Goal: Use online tool/utility: Utilize a website feature to perform a specific function

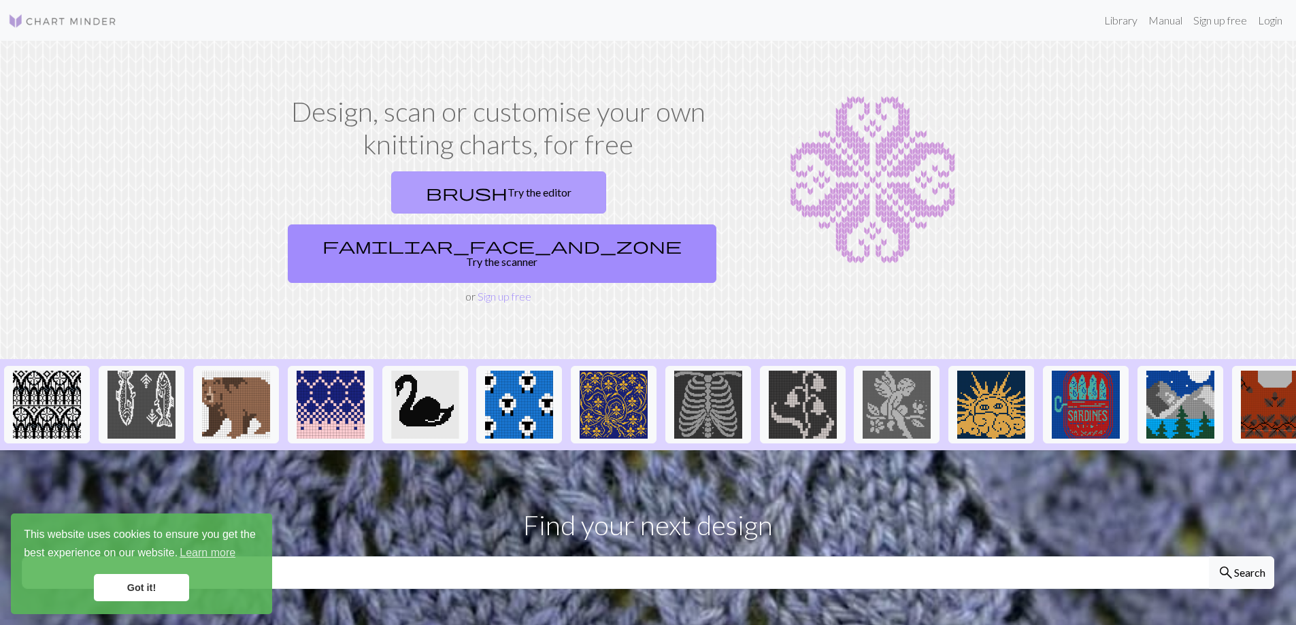
click at [426, 194] on link "brush Try the editor" at bounding box center [498, 192] width 215 height 42
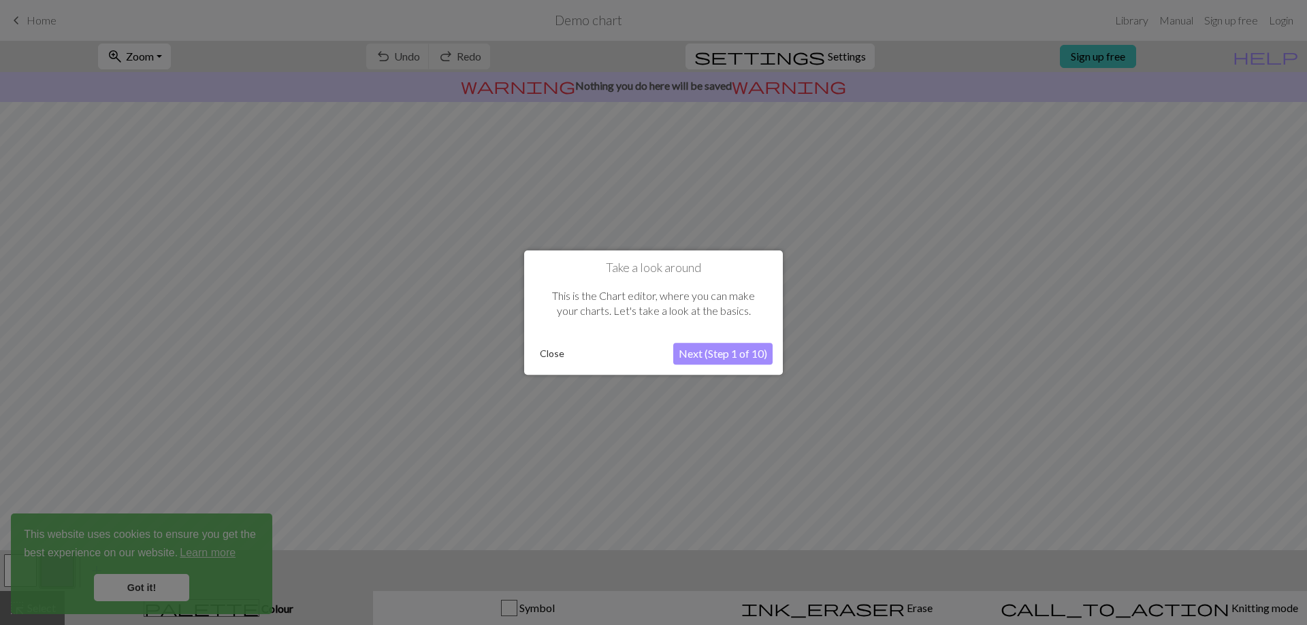
click at [704, 357] on button "Next (Step 1 of 10)" at bounding box center [722, 354] width 99 height 22
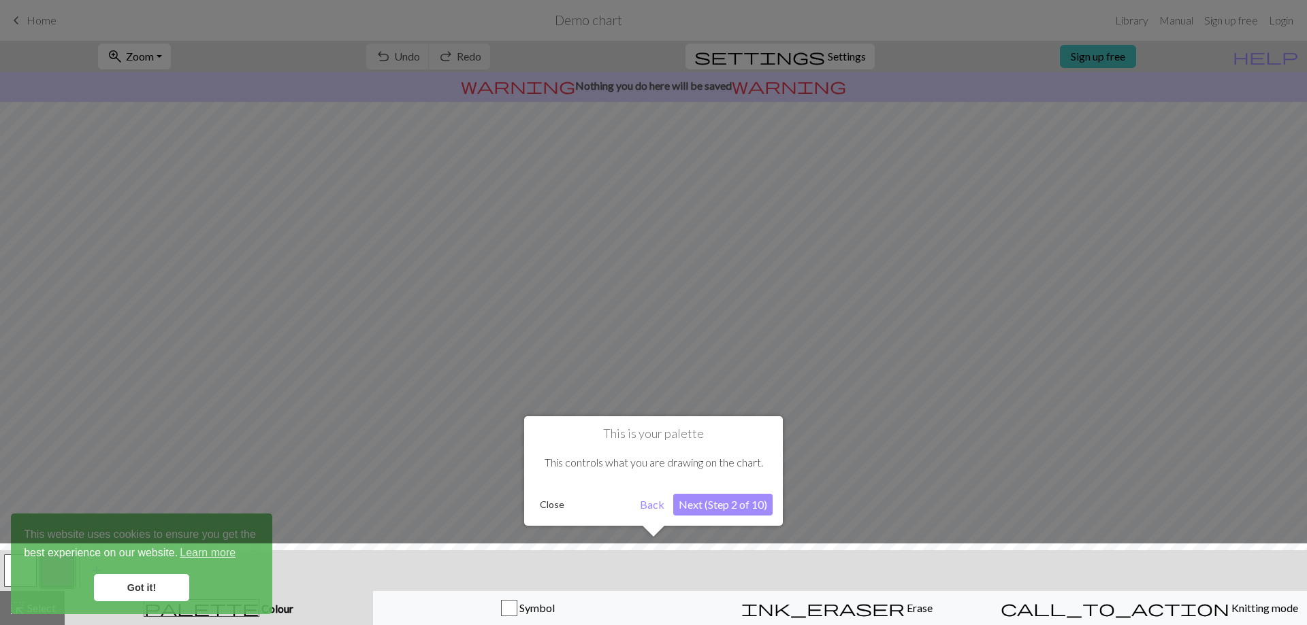
click at [684, 502] on button "Next (Step 2 of 10)" at bounding box center [722, 505] width 99 height 22
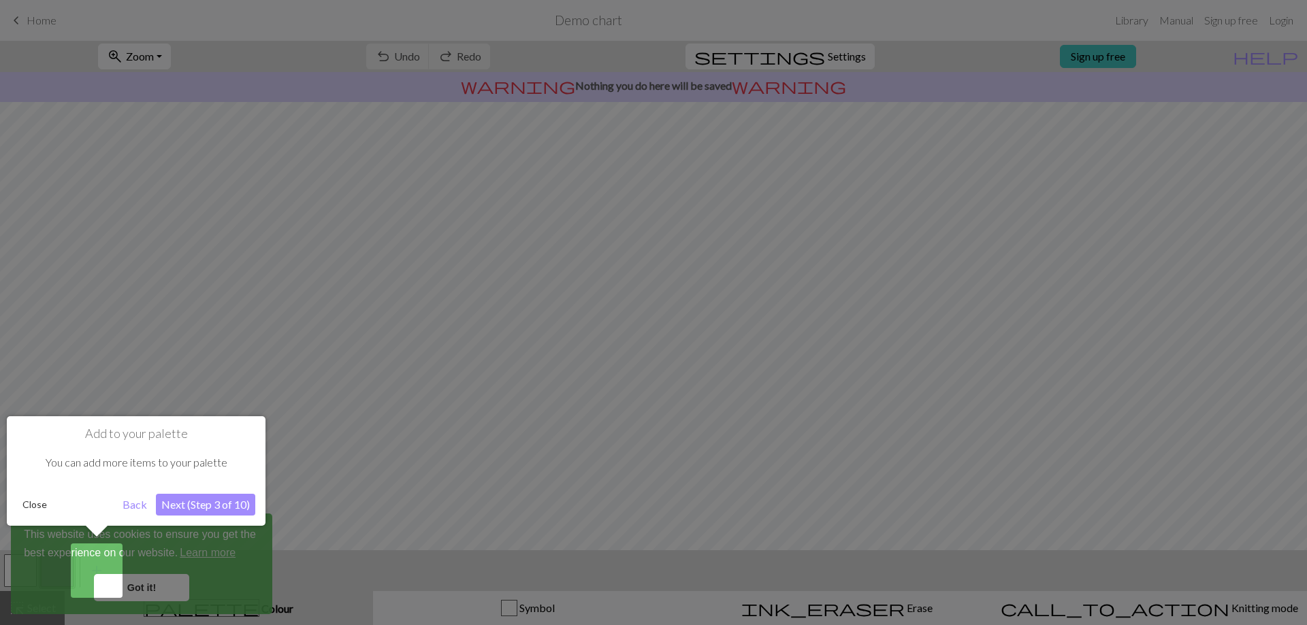
click at [220, 504] on button "Next (Step 3 of 10)" at bounding box center [205, 505] width 99 height 22
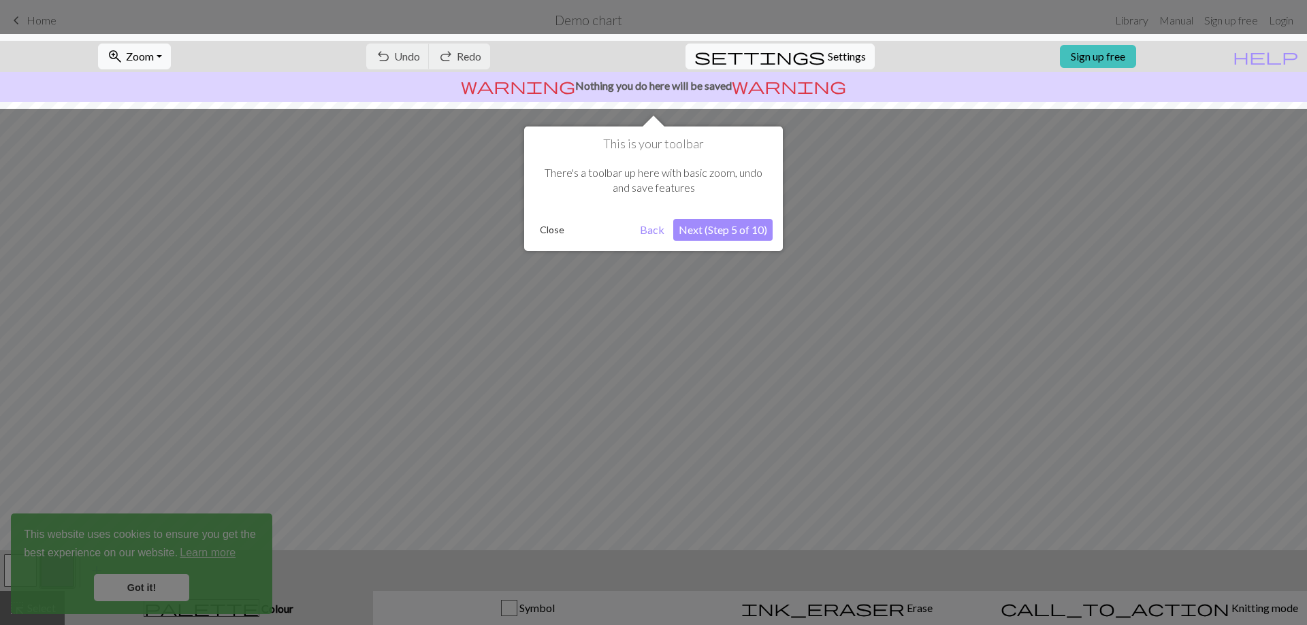
click at [561, 231] on button "Close" at bounding box center [551, 230] width 35 height 20
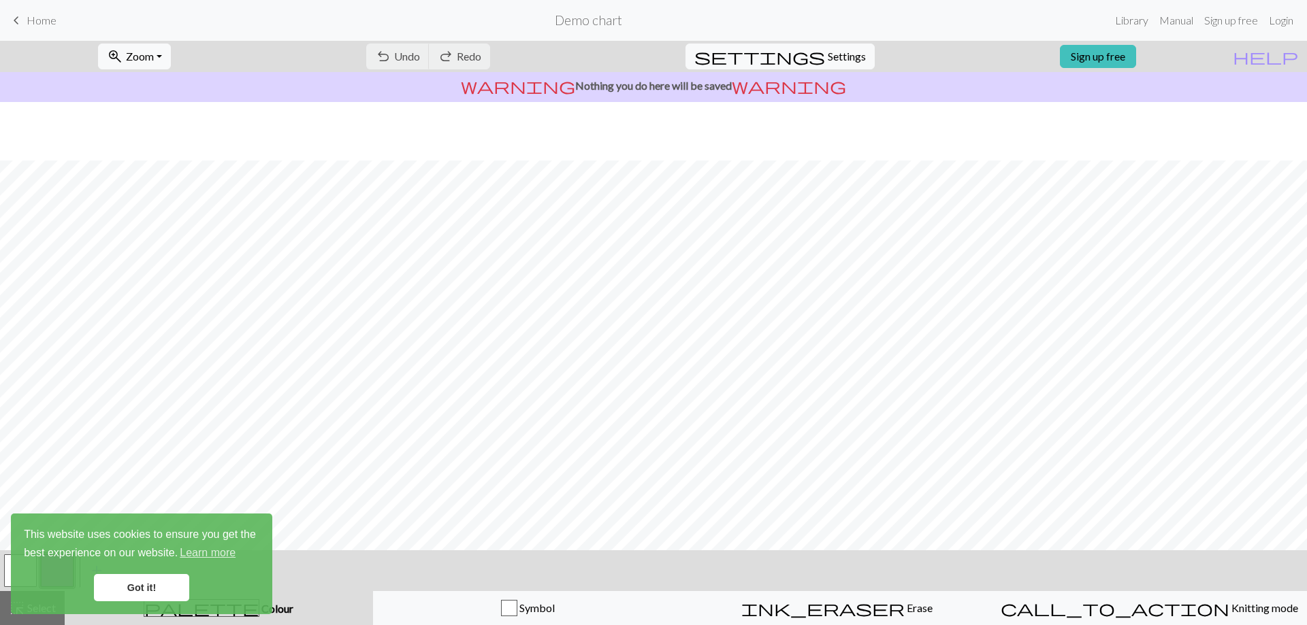
scroll to position [59, 0]
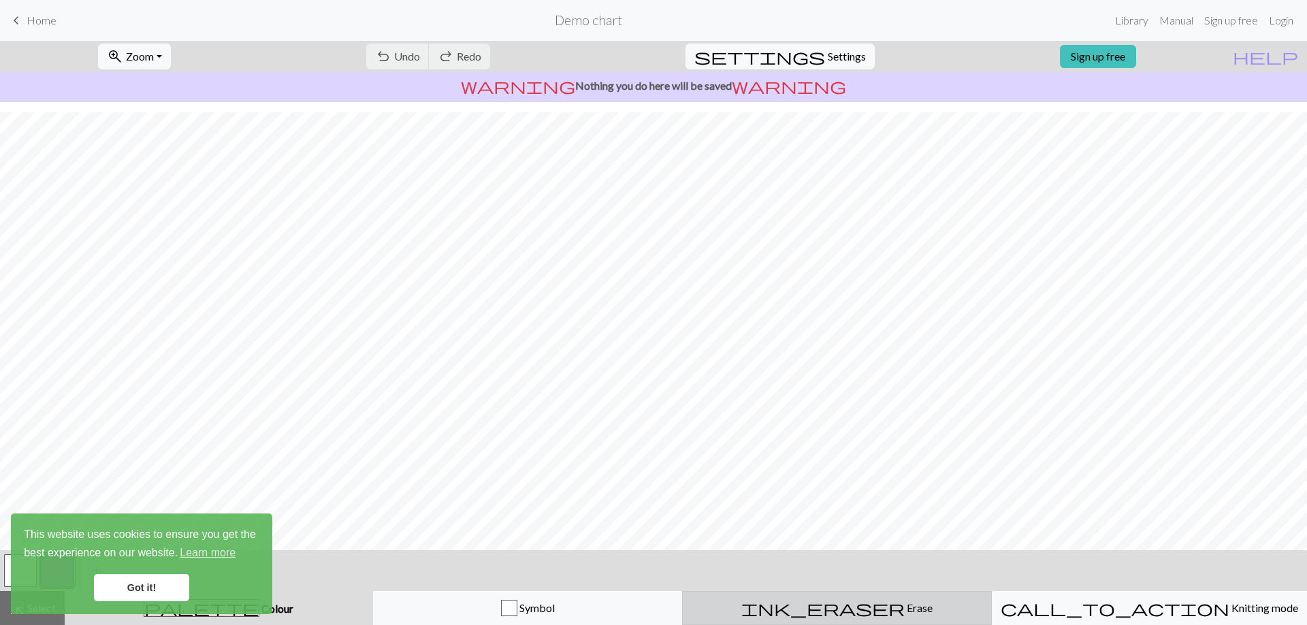
click at [816, 602] on div "ink_eraser Erase Erase" at bounding box center [837, 608] width 292 height 16
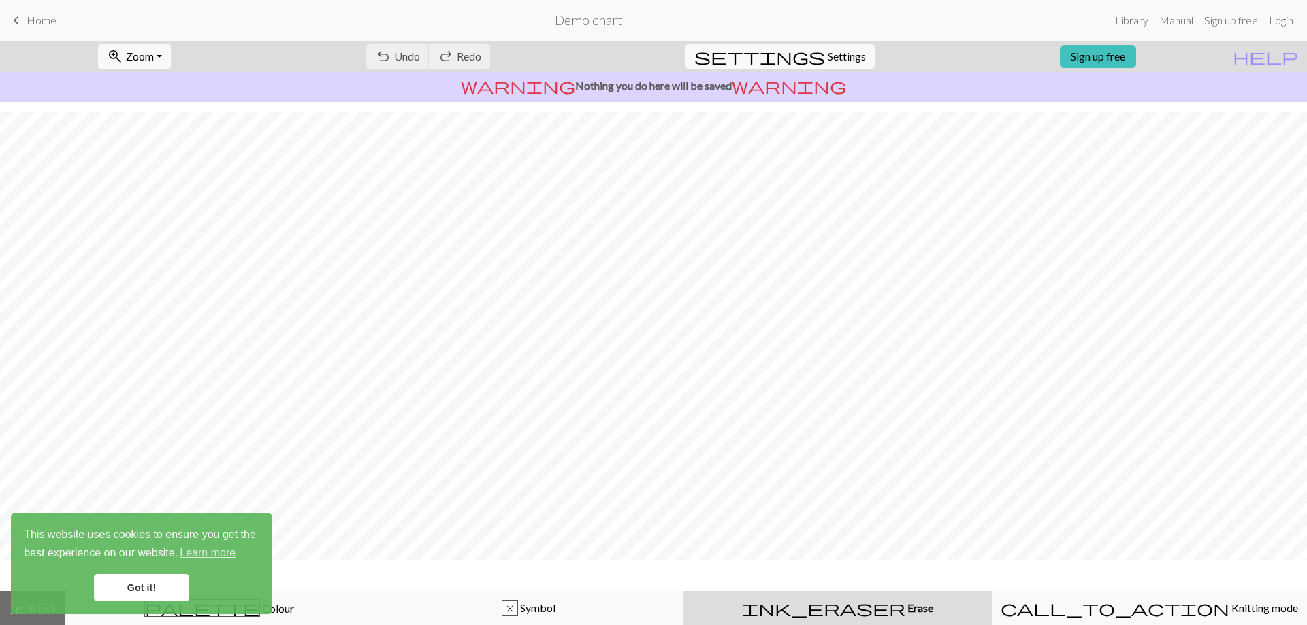
scroll to position [18, 0]
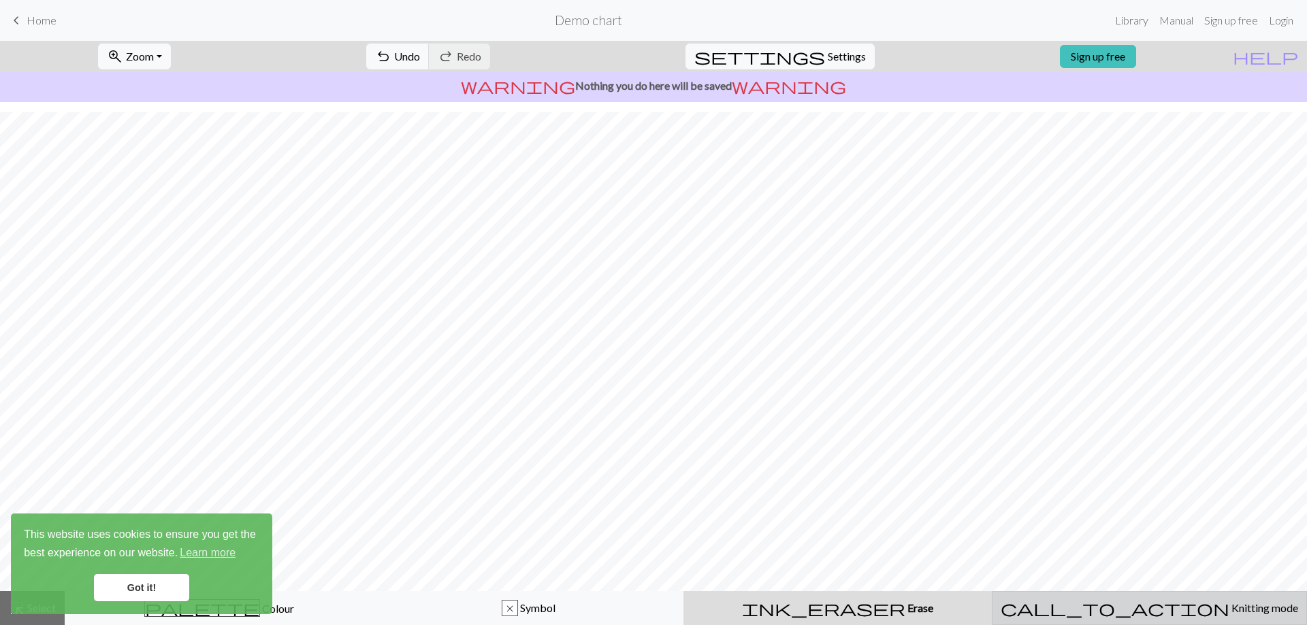
click at [1196, 601] on div "call_to_action Knitting mode Knitting mode" at bounding box center [1148, 608] width 297 height 16
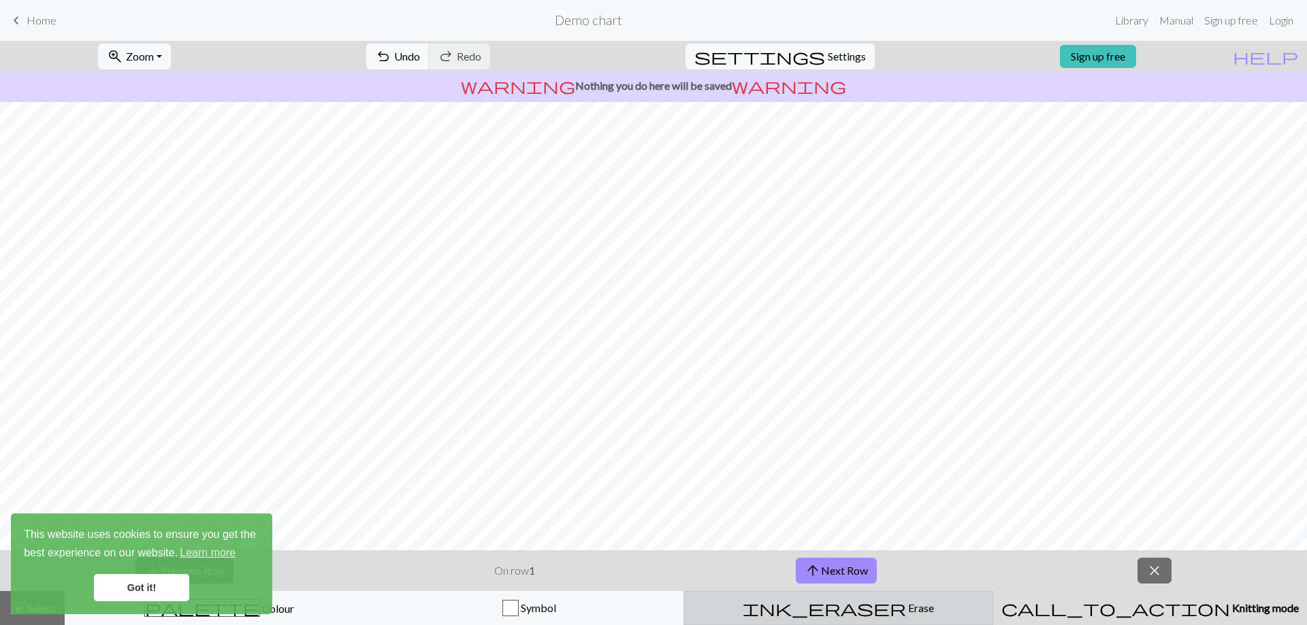
click at [829, 592] on div "arrow_downward Previous Row On row 1 arrow_upward Next Row close highlight_alt …" at bounding box center [653, 588] width 1307 height 75
click at [832, 595] on button "ink_eraser Erase Erase" at bounding box center [838, 608] width 310 height 34
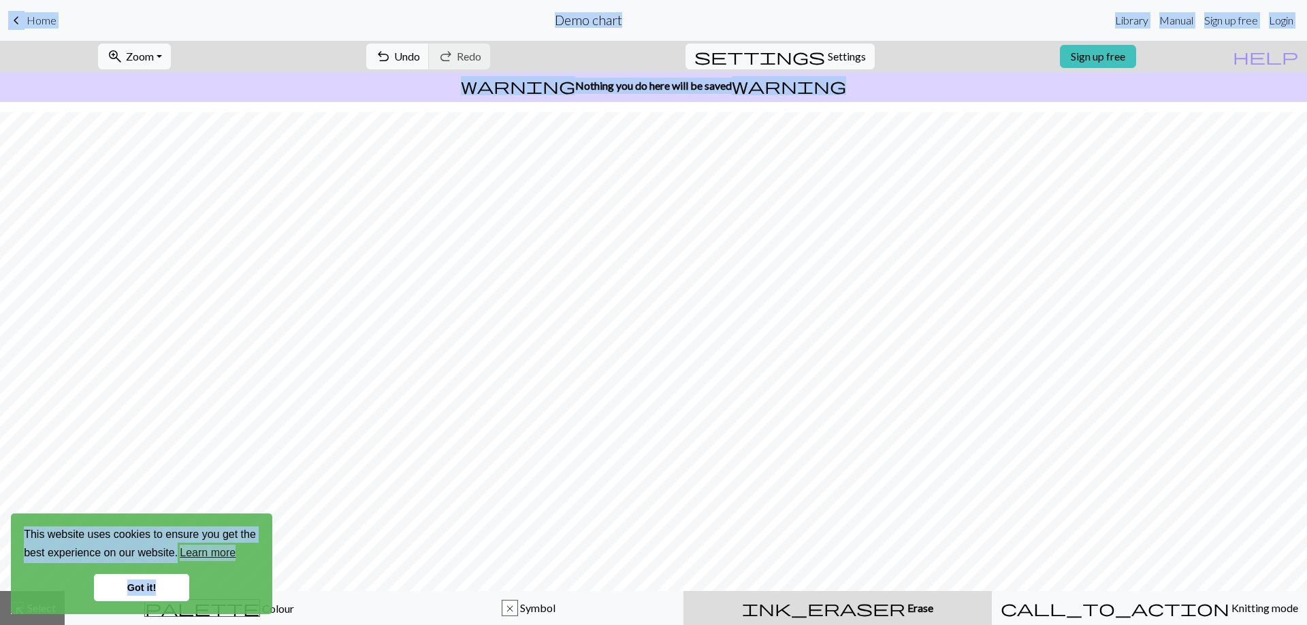
click at [175, 589] on link "Got it!" at bounding box center [141, 587] width 95 height 27
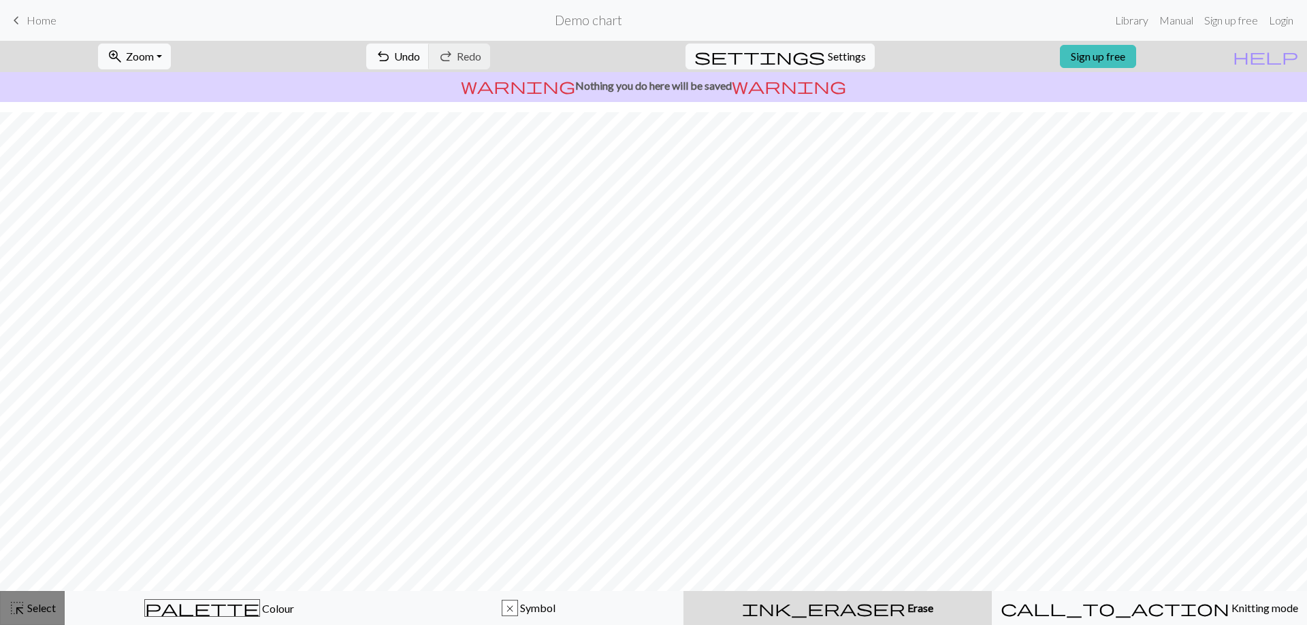
click at [22, 608] on span "highlight_alt" at bounding box center [17, 608] width 16 height 19
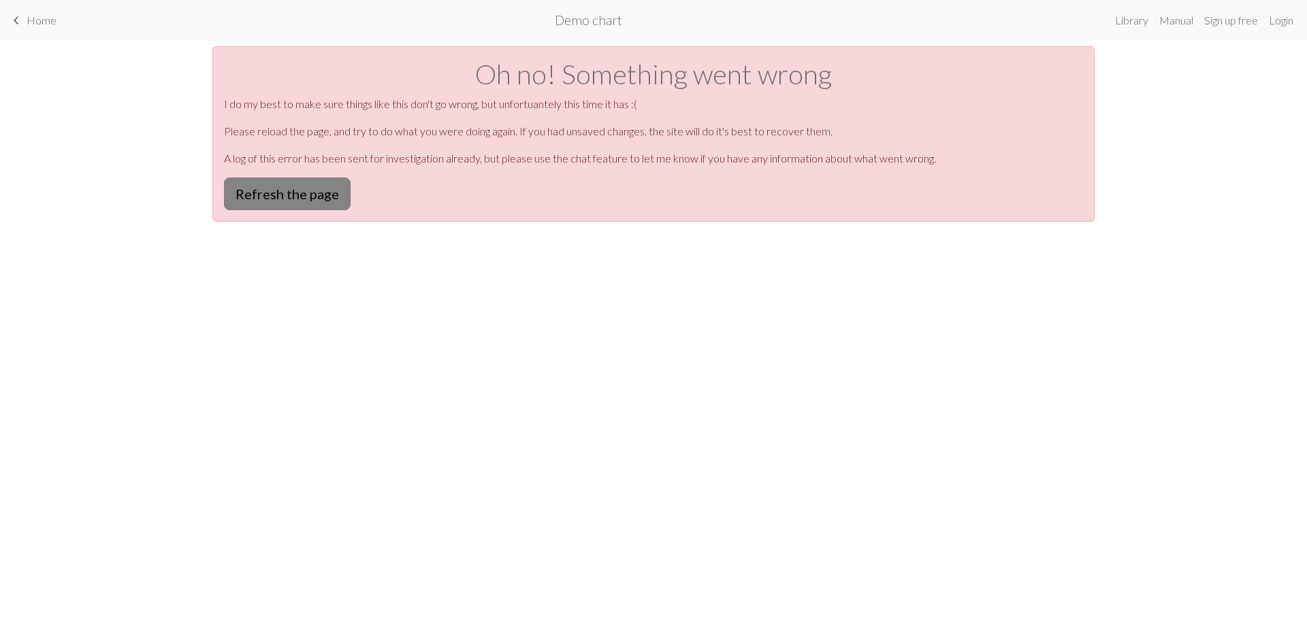
click at [285, 193] on button "Refresh the page" at bounding box center [287, 194] width 127 height 33
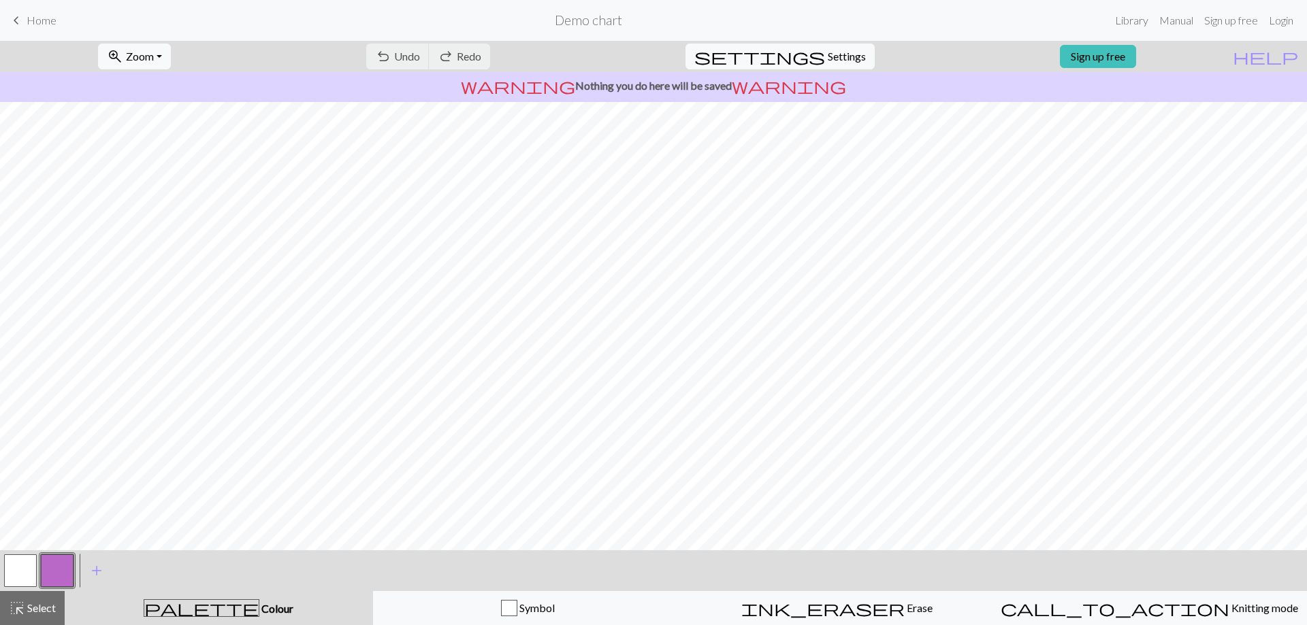
click at [30, 566] on button "button" at bounding box center [20, 571] width 33 height 33
click at [91, 566] on span "add" at bounding box center [96, 570] width 16 height 19
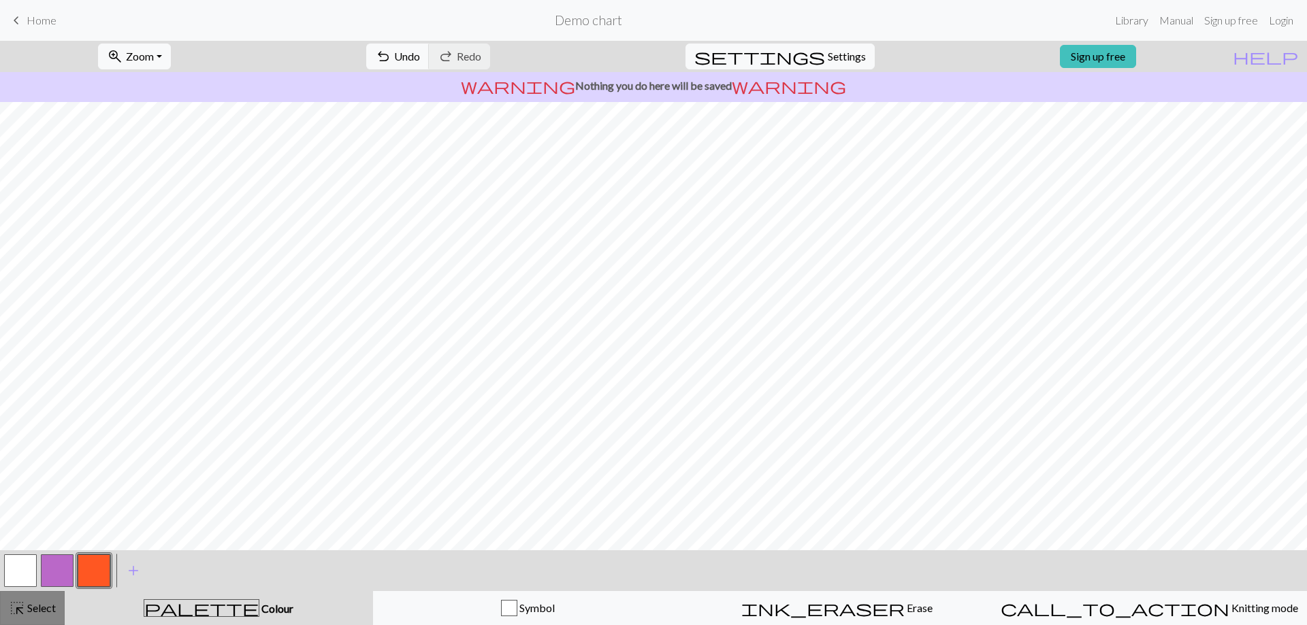
click at [60, 610] on button "highlight_alt Select Select" at bounding box center [32, 608] width 65 height 34
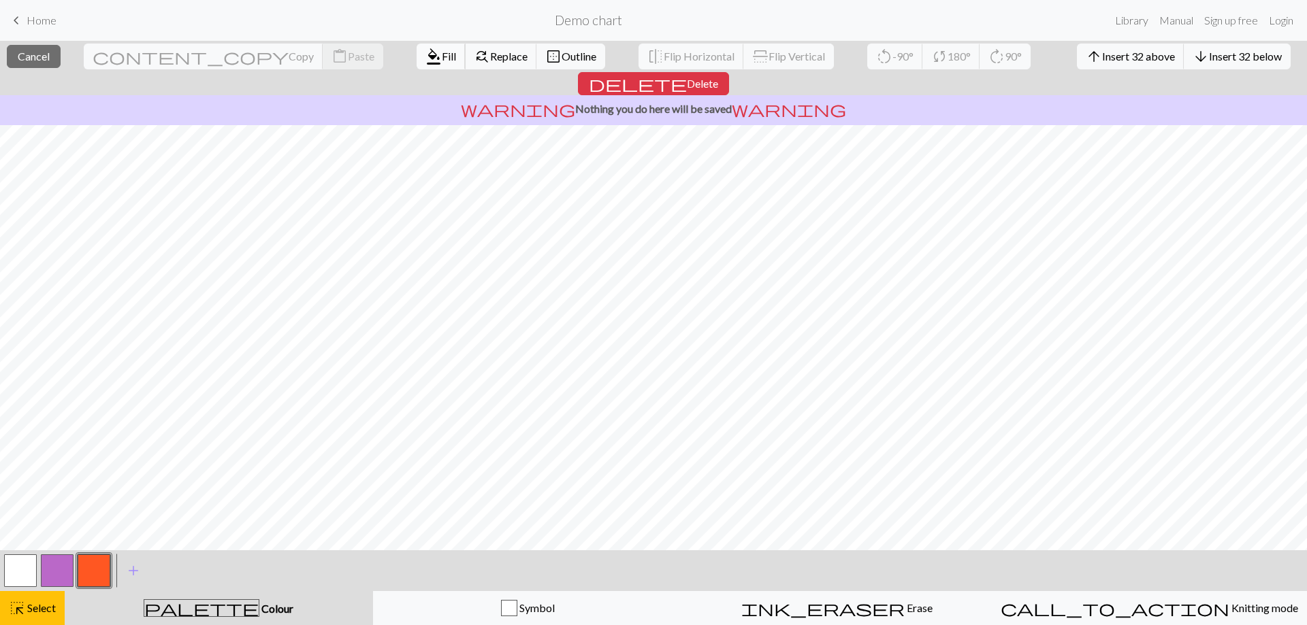
click at [442, 59] on span "Fill" at bounding box center [449, 56] width 14 height 13
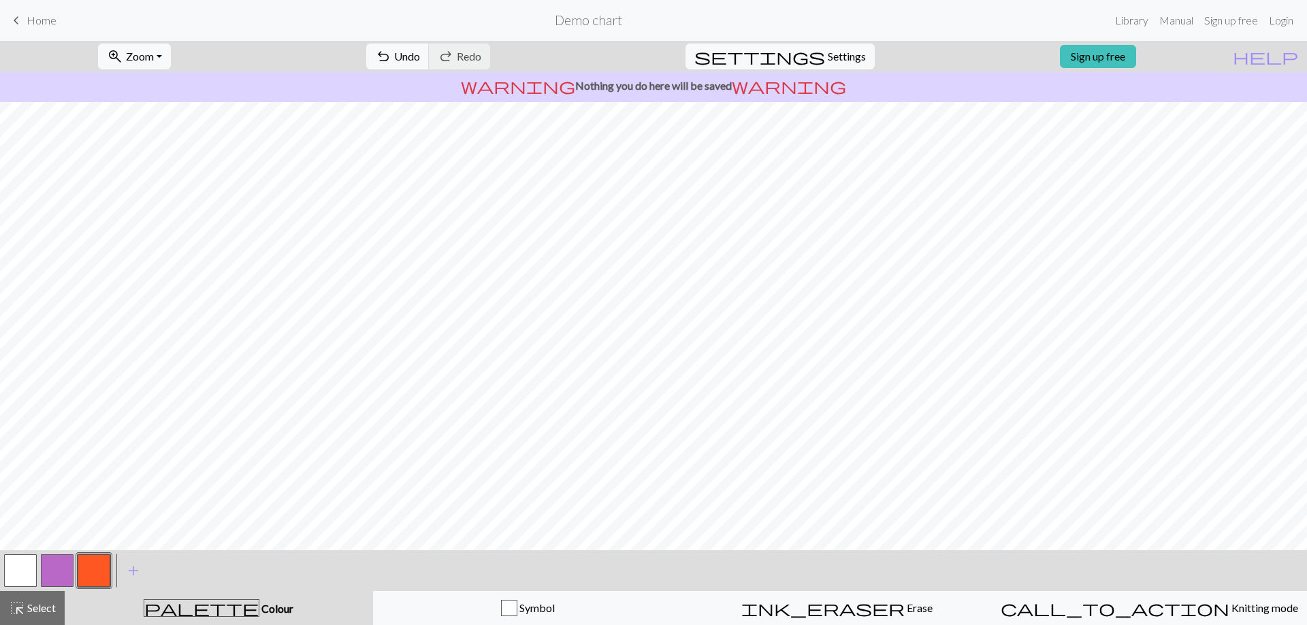
click at [24, 571] on button "button" at bounding box center [20, 571] width 33 height 33
click at [25, 610] on span "Select" at bounding box center [40, 608] width 31 height 13
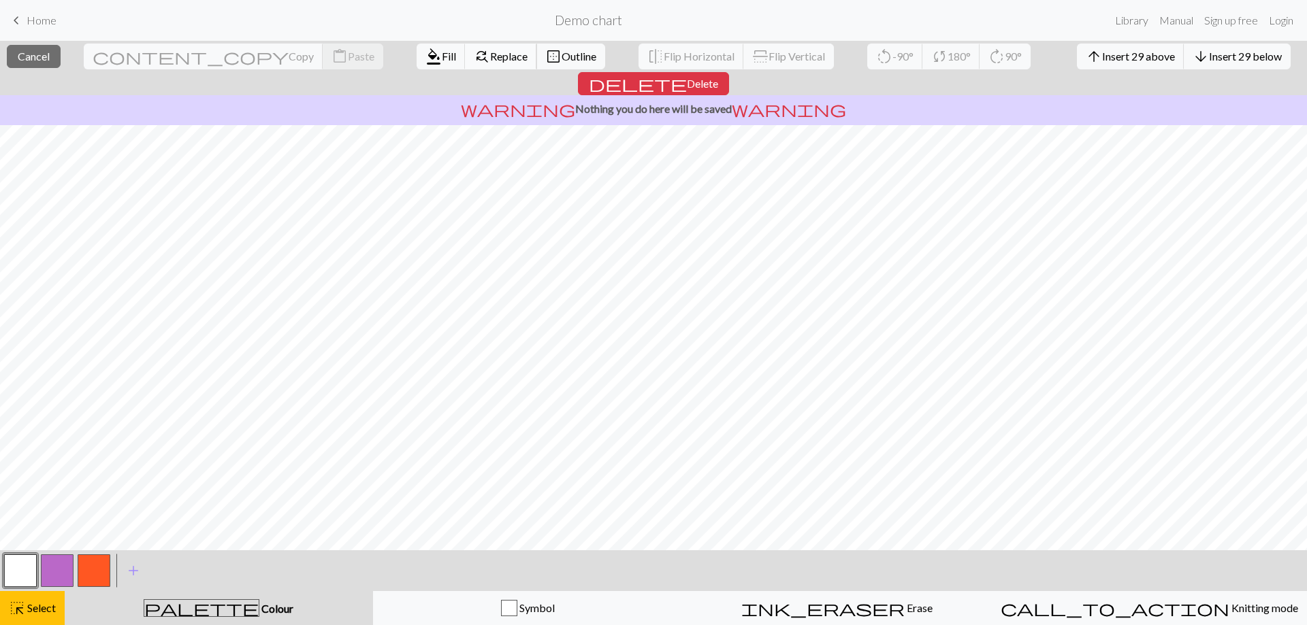
click at [490, 54] on span "Replace" at bounding box center [508, 56] width 37 height 13
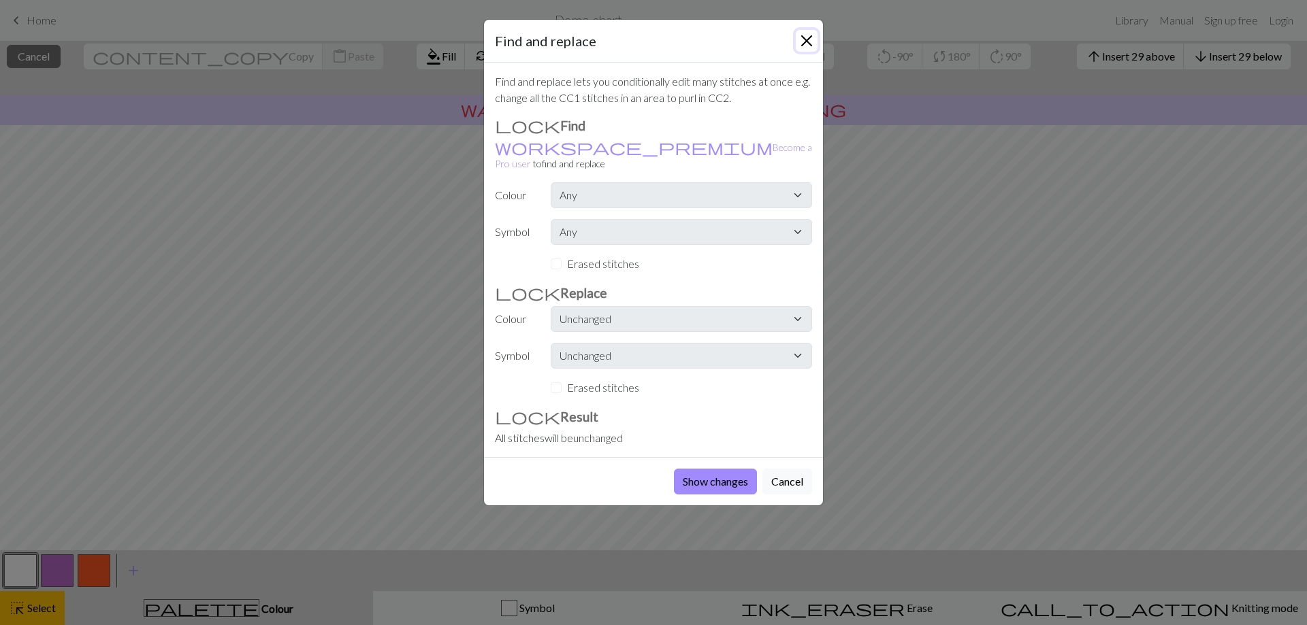
click at [808, 50] on button "Close" at bounding box center [807, 41] width 22 height 22
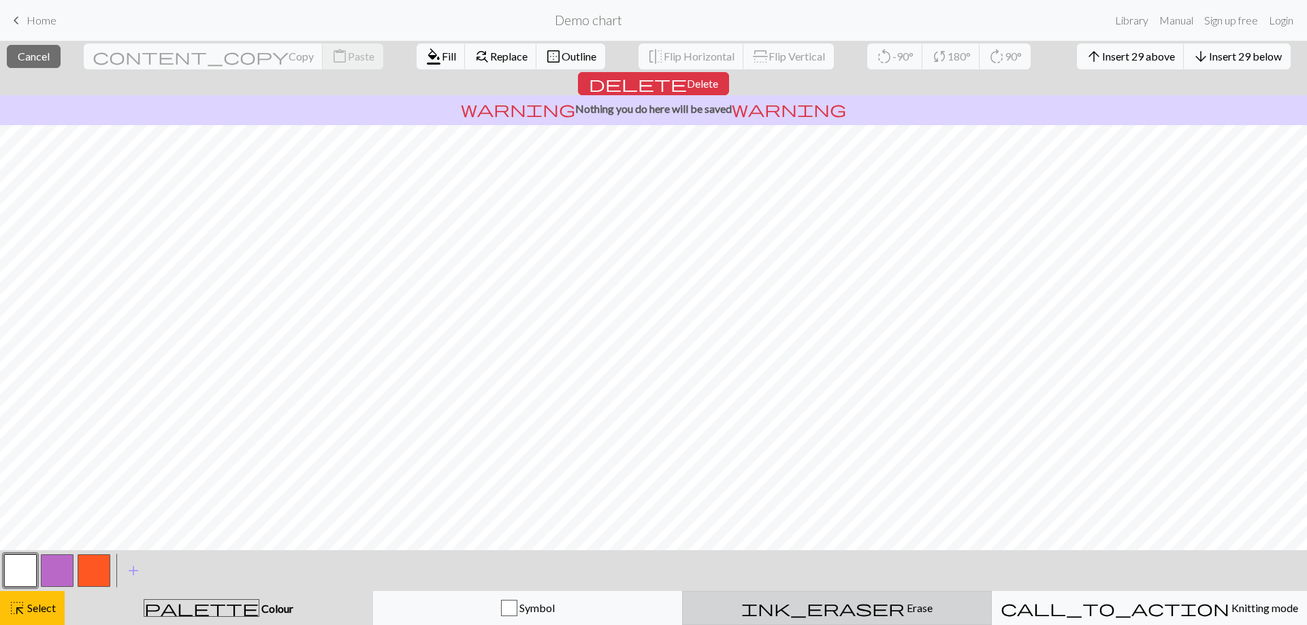
click at [812, 611] on div "ink_eraser Erase Erase" at bounding box center [837, 608] width 292 height 16
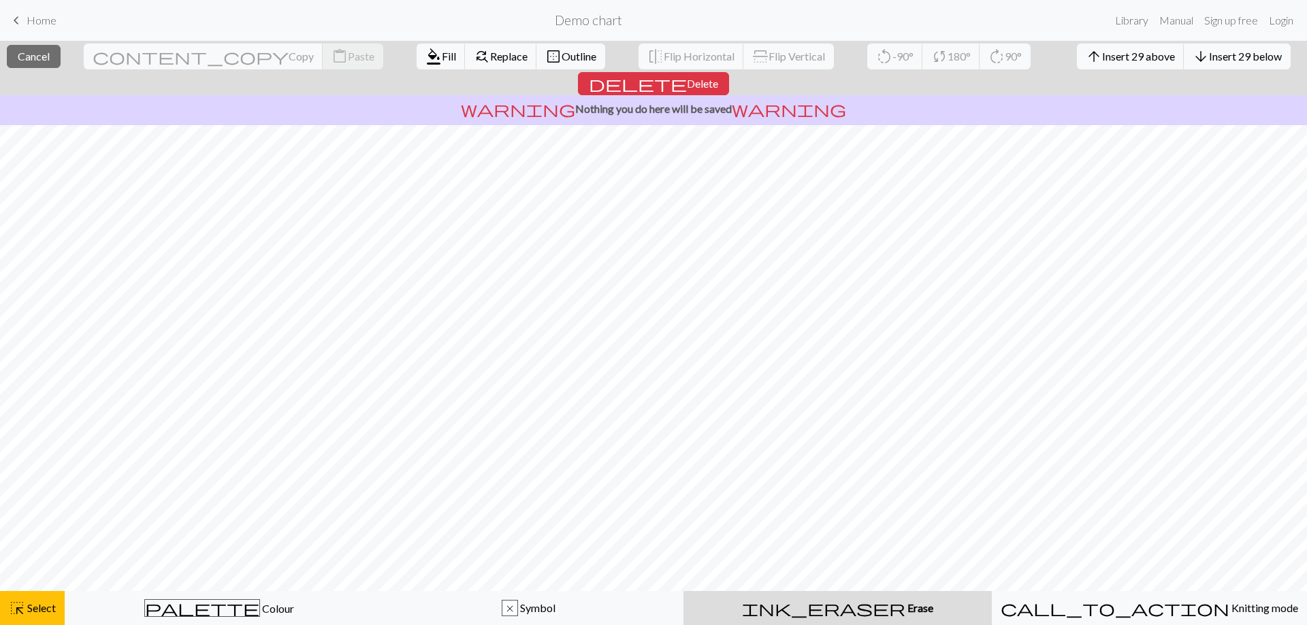
click at [813, 611] on div "ink_eraser Erase Erase" at bounding box center [837, 608] width 292 height 16
click at [814, 610] on div "ink_eraser Erase Erase" at bounding box center [837, 608] width 292 height 16
drag, startPoint x: 821, startPoint y: 581, endPoint x: 838, endPoint y: 606, distance: 29.8
click at [905, 606] on span "Erase" at bounding box center [919, 608] width 28 height 13
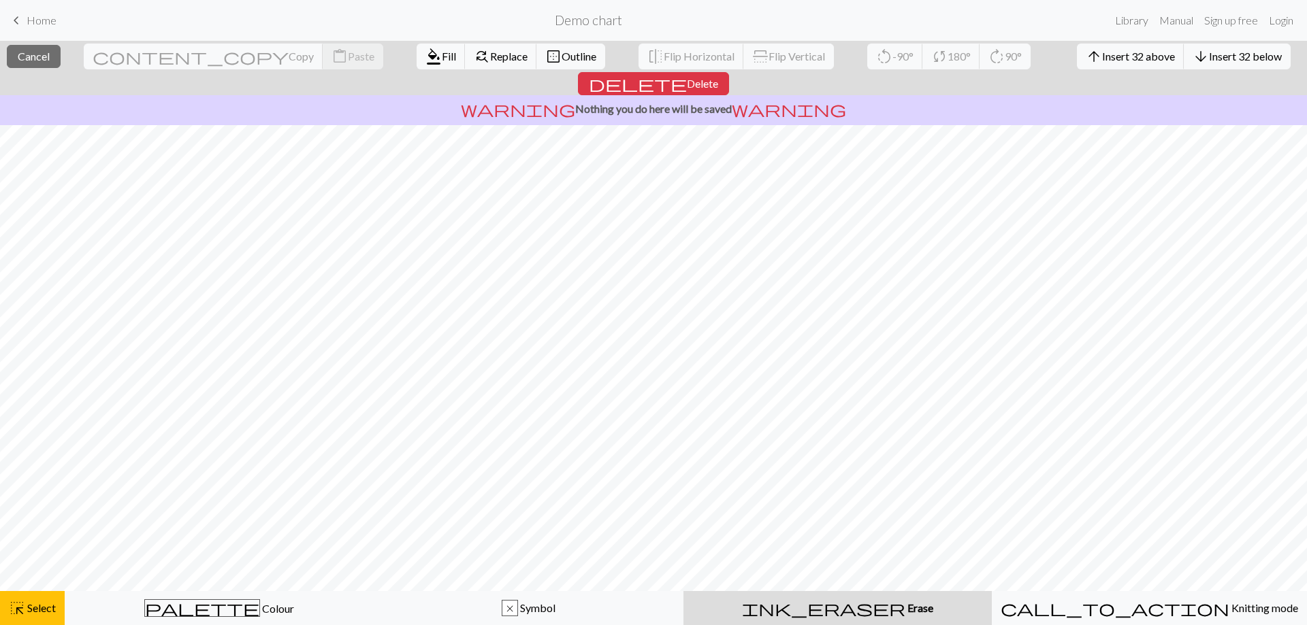
click at [828, 607] on span "ink_eraser" at bounding box center [823, 608] width 163 height 19
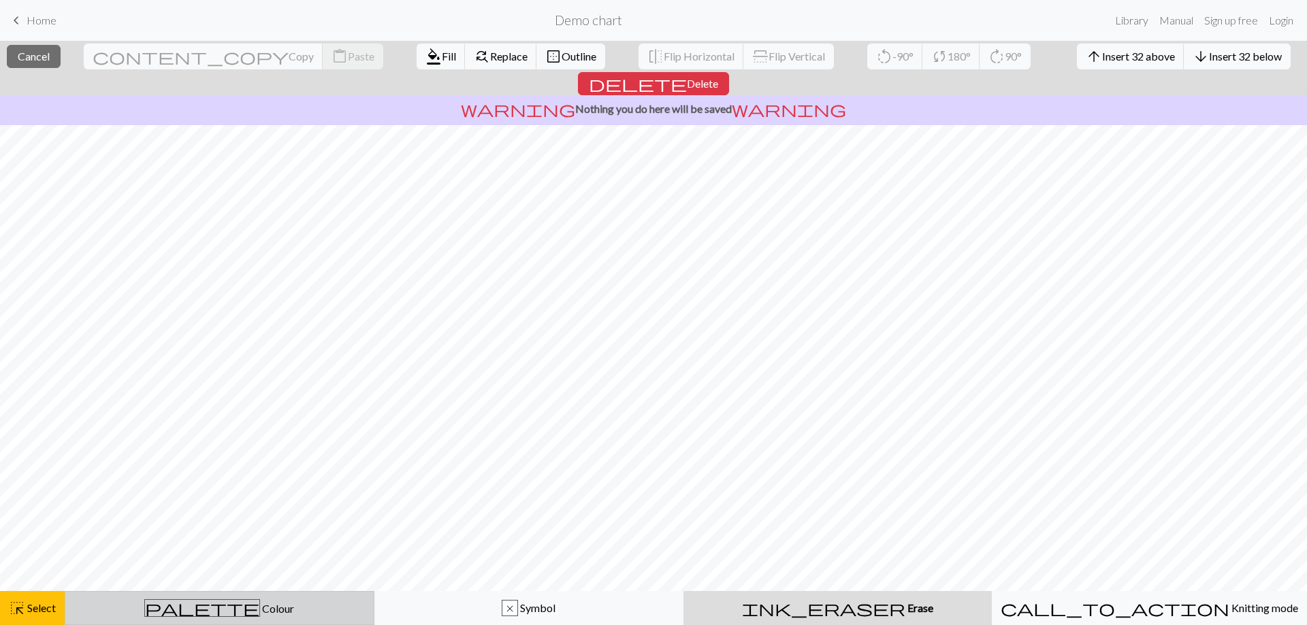
click at [278, 615] on div "palette Colour Colour" at bounding box center [219, 609] width 292 height 18
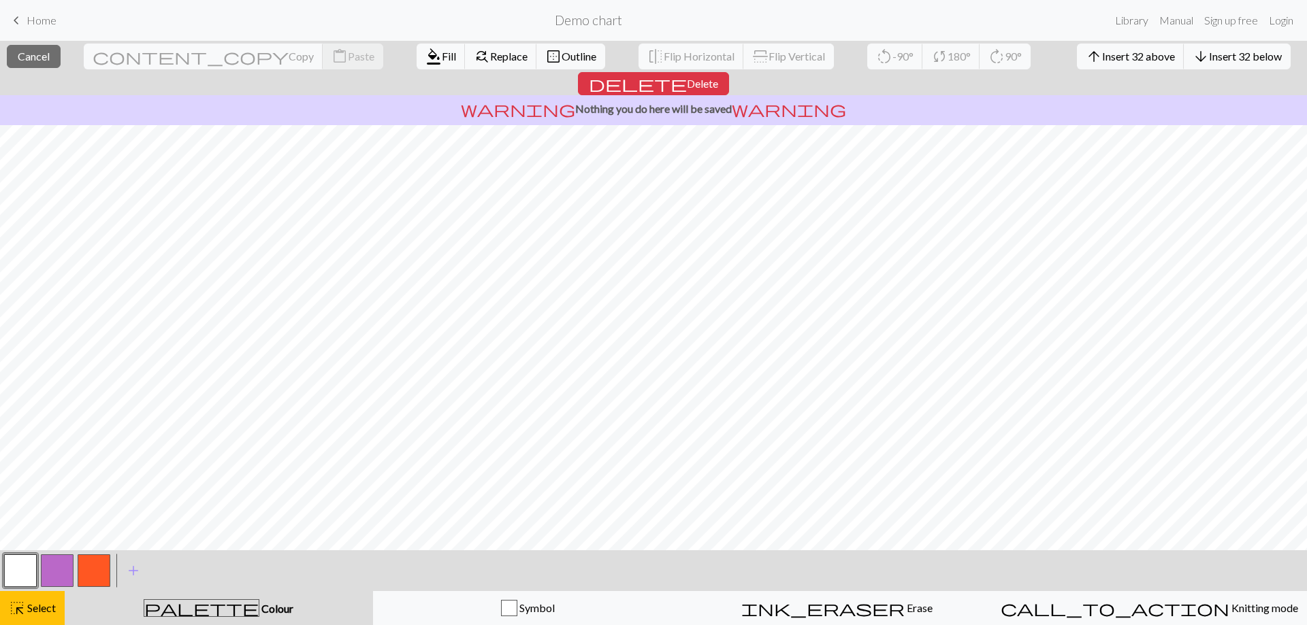
click at [29, 580] on button "button" at bounding box center [20, 571] width 33 height 33
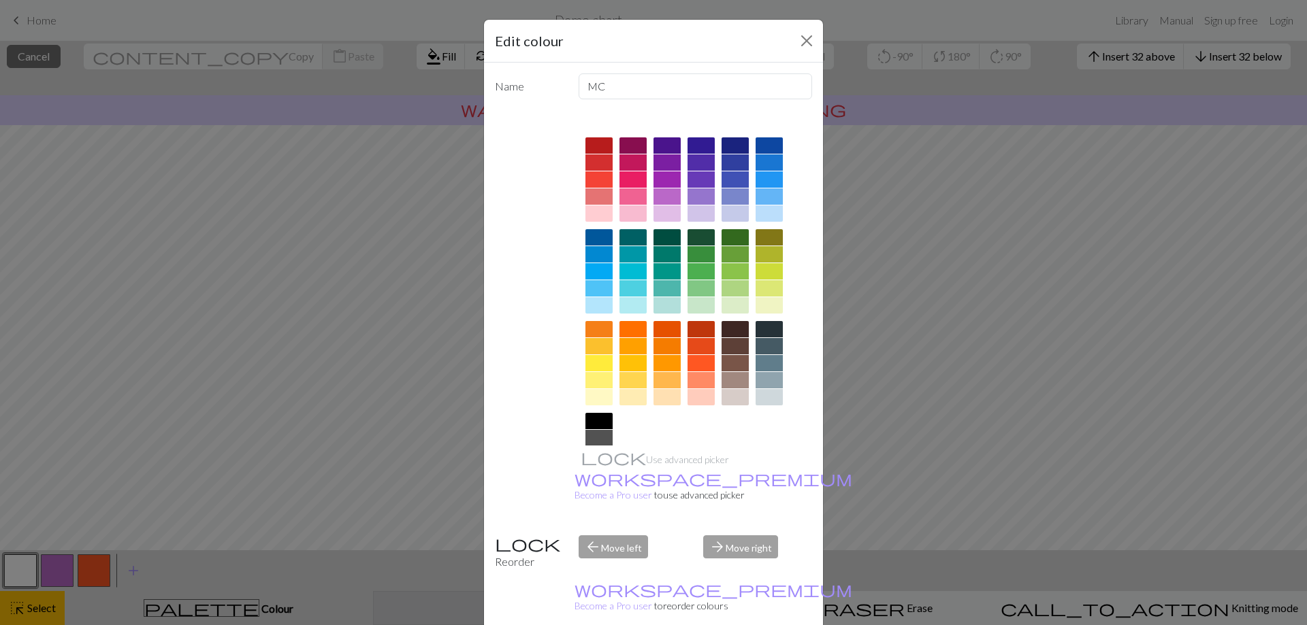
drag, startPoint x: 723, startPoint y: 619, endPoint x: 536, endPoint y: 611, distance: 188.0
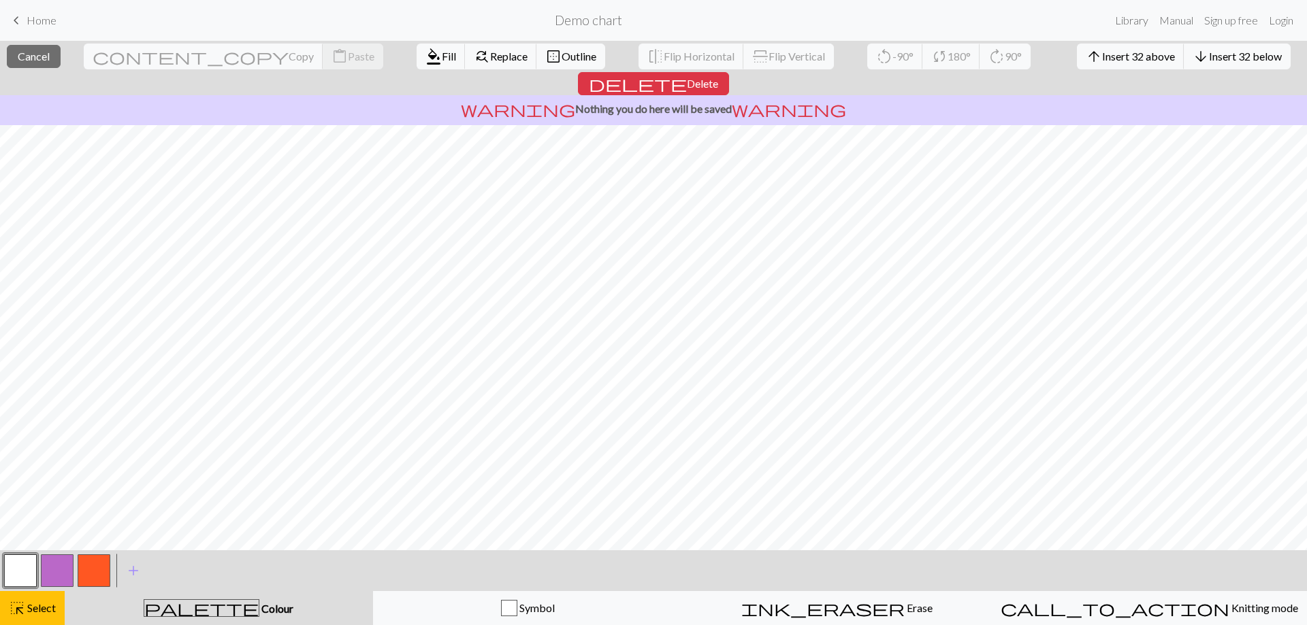
click at [12, 581] on button "button" at bounding box center [20, 571] width 33 height 33
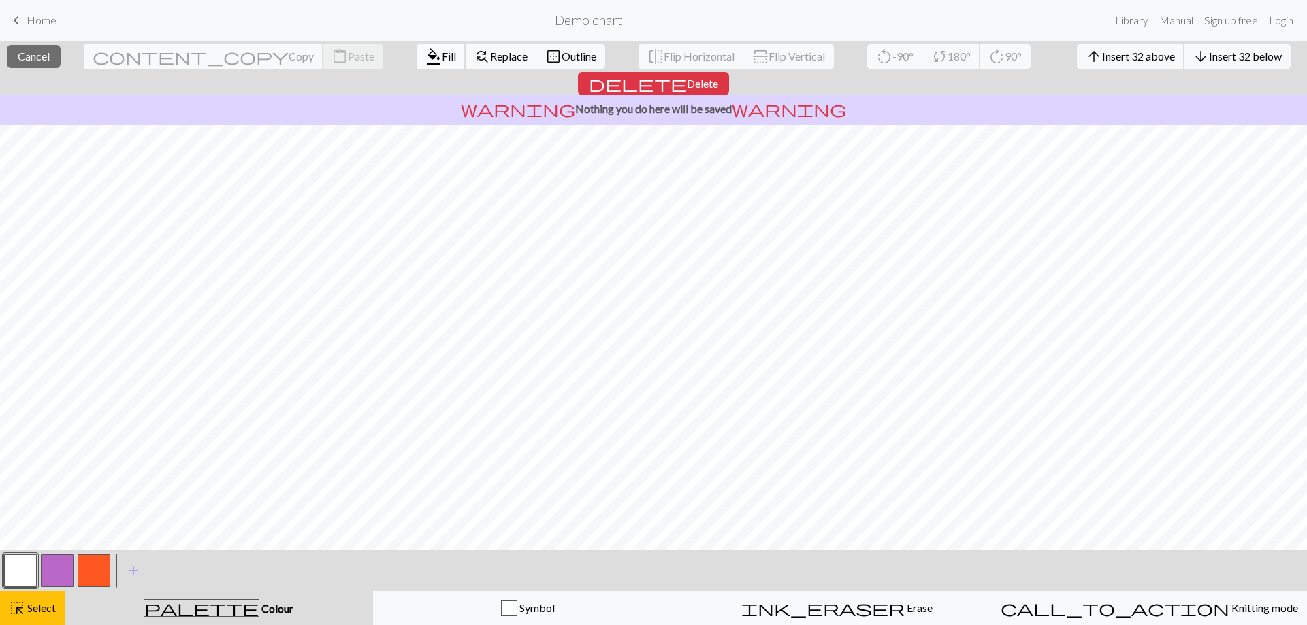
click at [425, 52] on span "format_color_fill" at bounding box center [433, 56] width 16 height 19
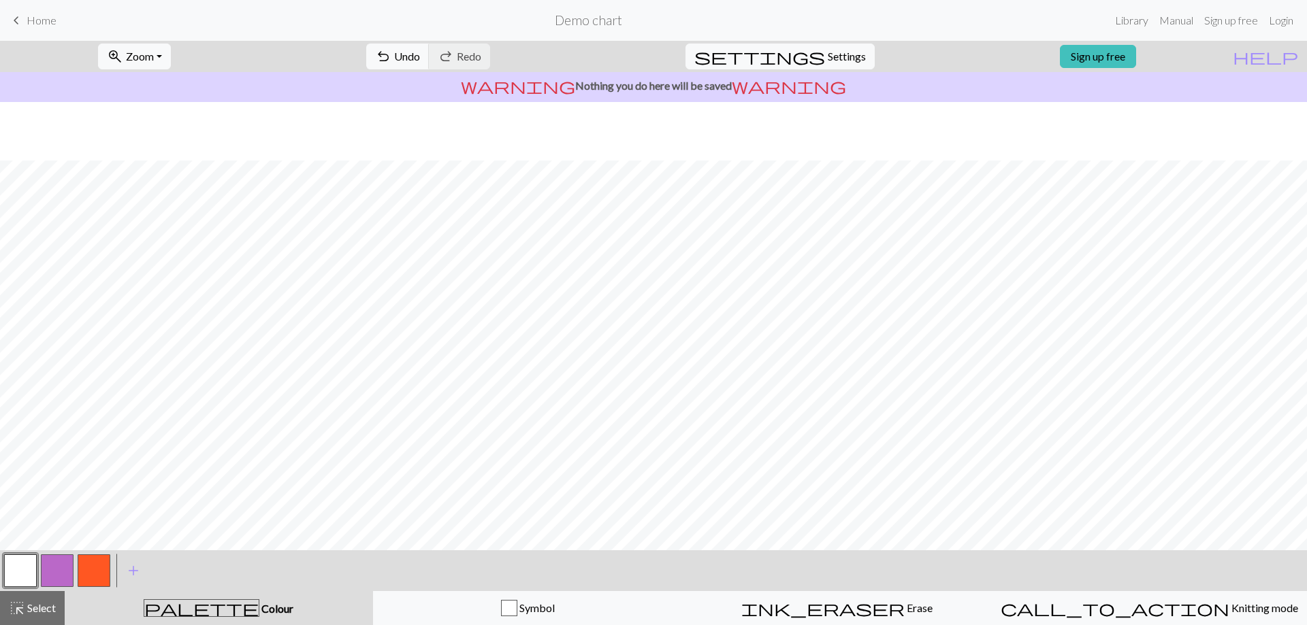
scroll to position [59, 0]
click at [130, 562] on span "add" at bounding box center [133, 570] width 16 height 19
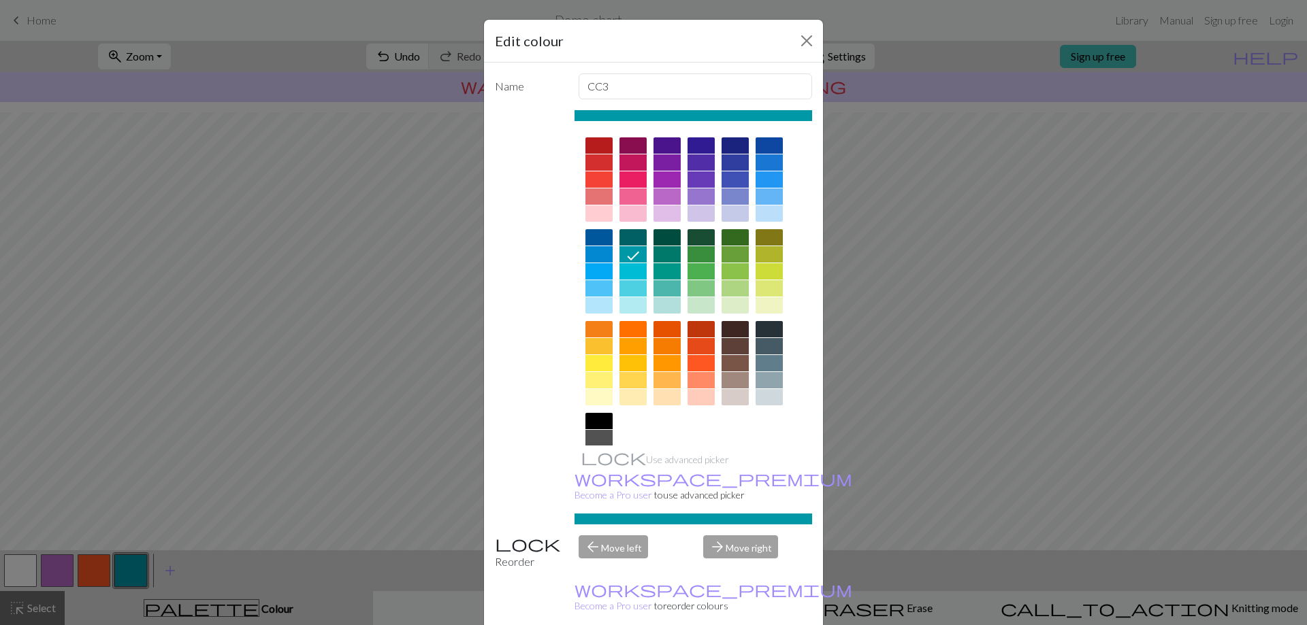
click at [597, 146] on div at bounding box center [598, 145] width 27 height 16
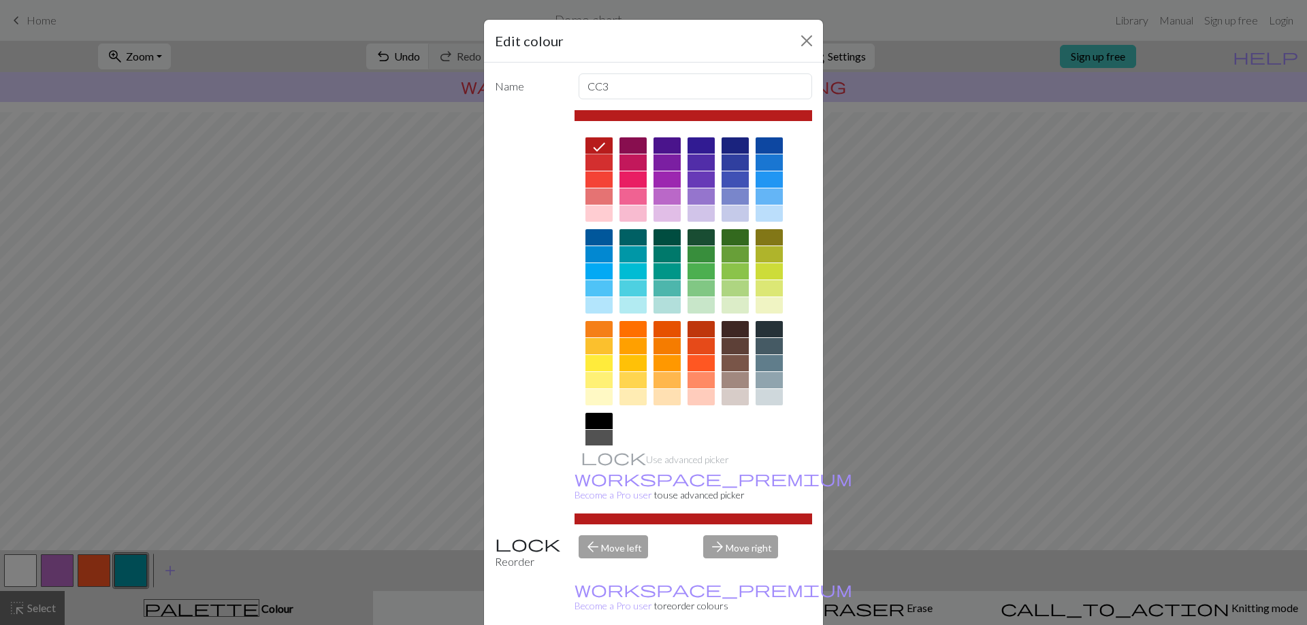
click at [600, 158] on div at bounding box center [598, 162] width 27 height 16
click at [601, 144] on div at bounding box center [598, 145] width 27 height 16
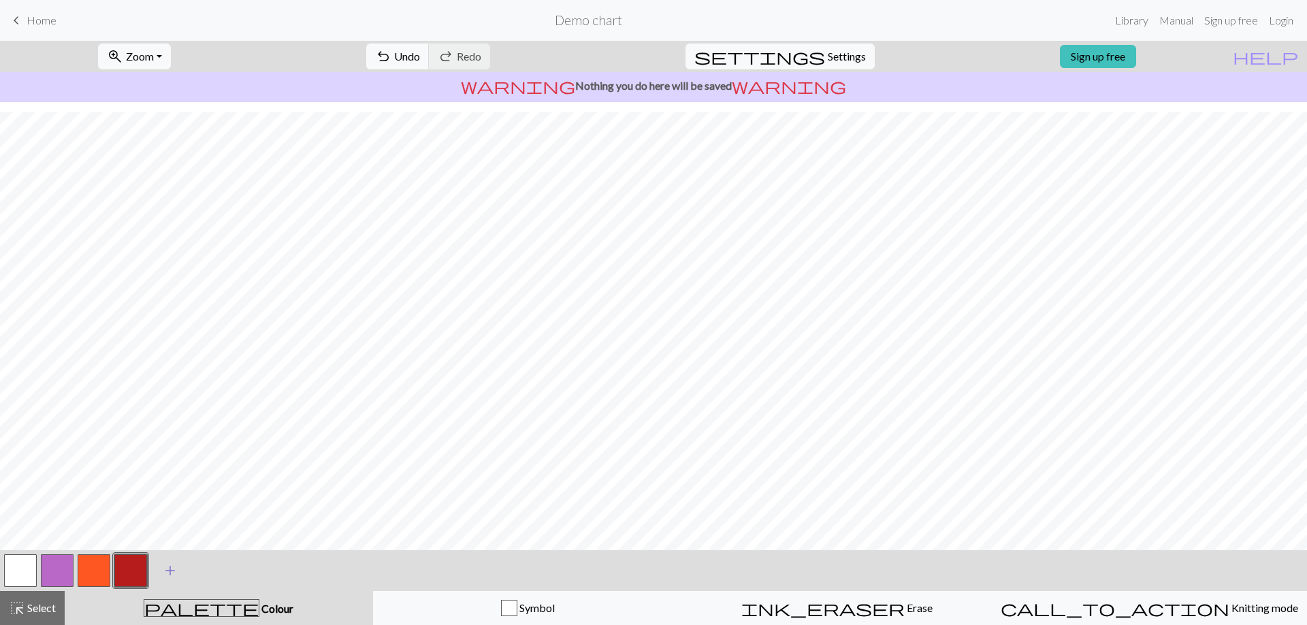
click at [176, 570] on span "add" at bounding box center [170, 570] width 16 height 19
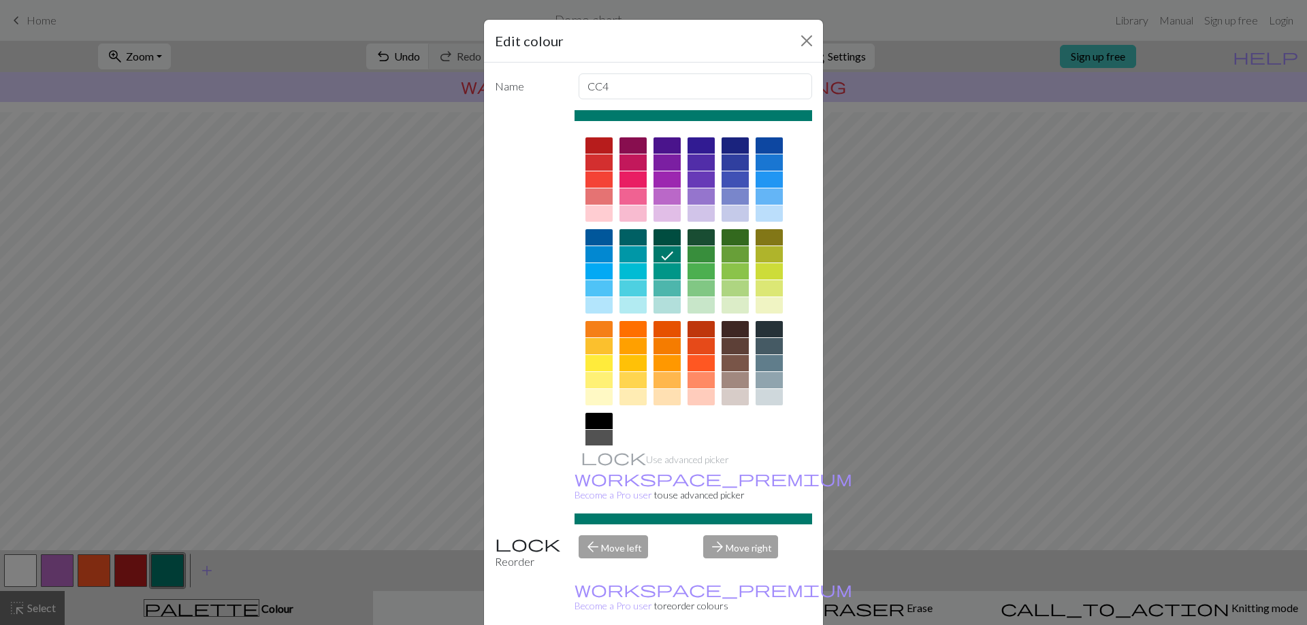
click at [756, 304] on div at bounding box center [768, 305] width 27 height 16
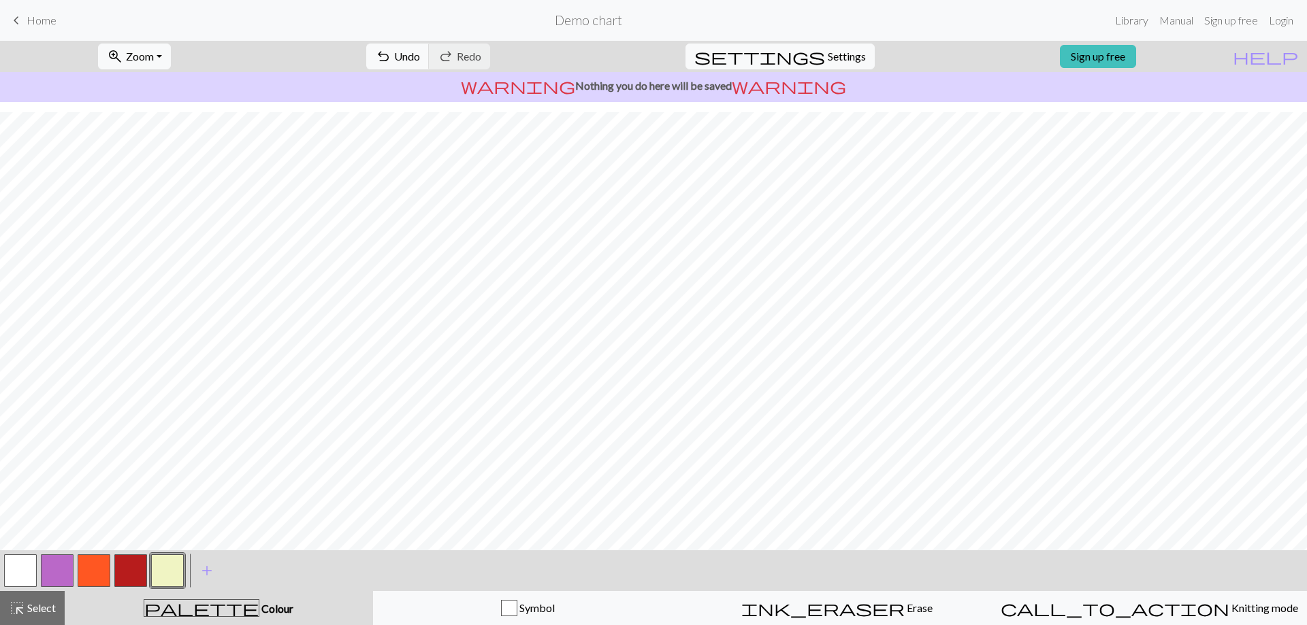
click at [142, 571] on button "button" at bounding box center [130, 571] width 33 height 33
click at [165, 570] on button "button" at bounding box center [167, 571] width 33 height 33
click at [174, 570] on button "button" at bounding box center [167, 571] width 33 height 33
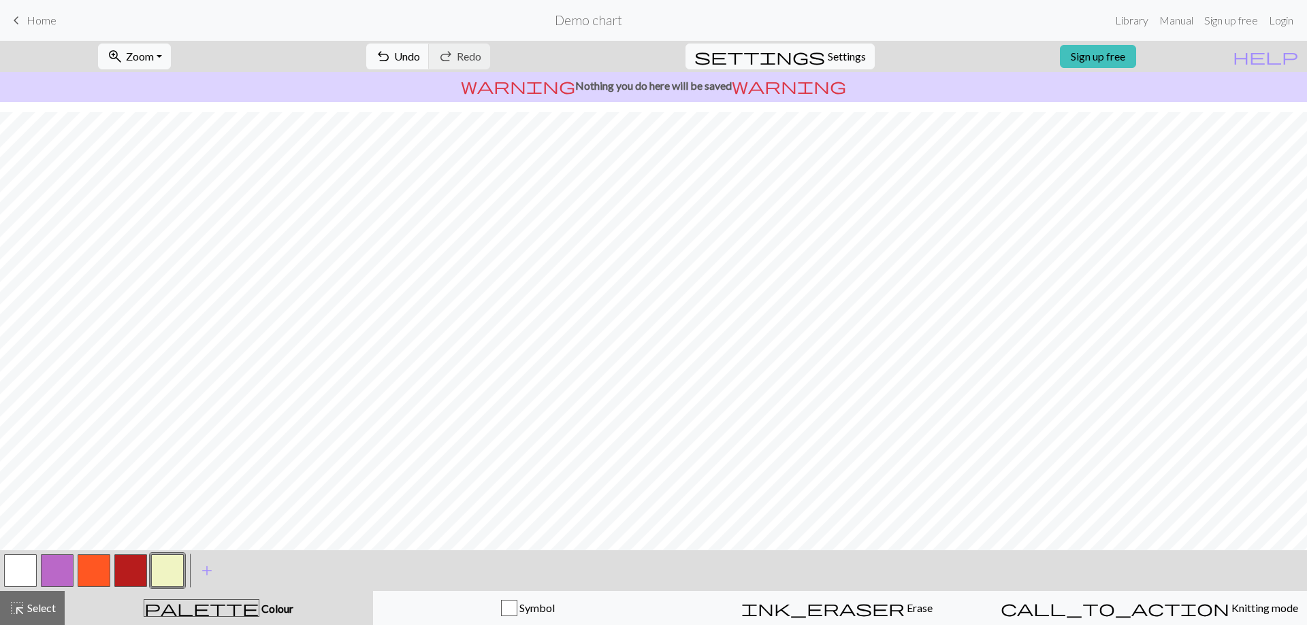
drag, startPoint x: 12, startPoint y: 572, endPoint x: 27, endPoint y: 566, distance: 15.8
click at [13, 572] on button "button" at bounding box center [20, 571] width 33 height 33
click at [810, 54] on span "settings" at bounding box center [759, 56] width 131 height 19
select select "aran"
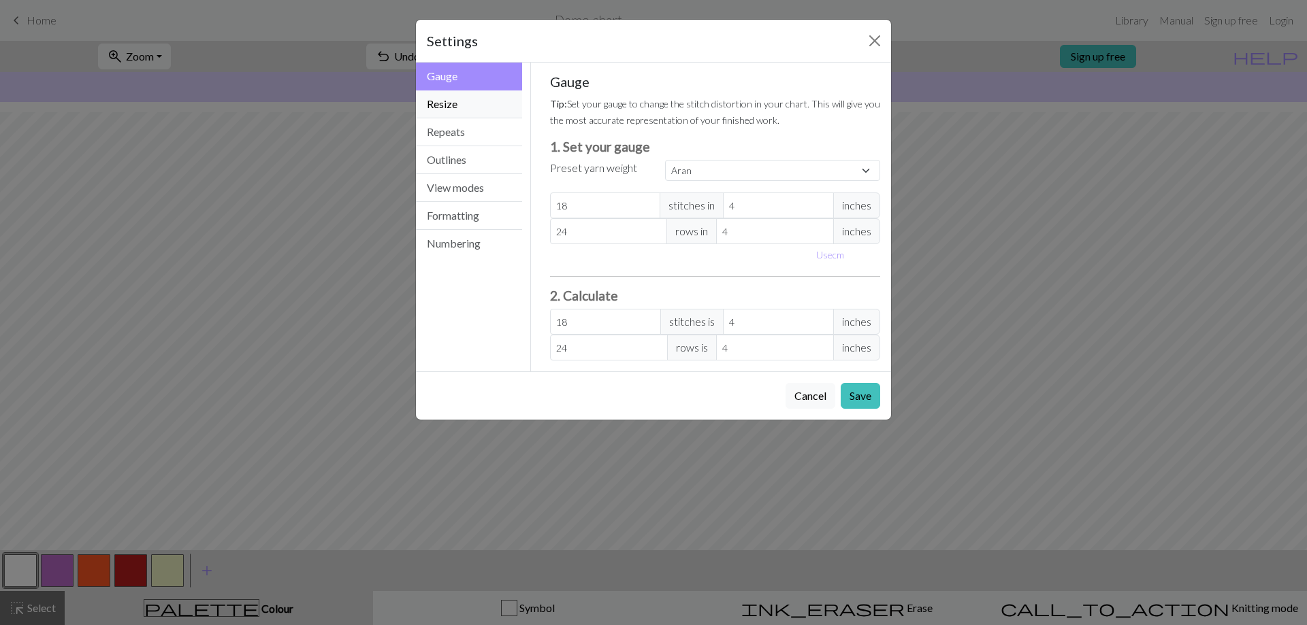
click at [490, 109] on button "Resize" at bounding box center [469, 105] width 106 height 28
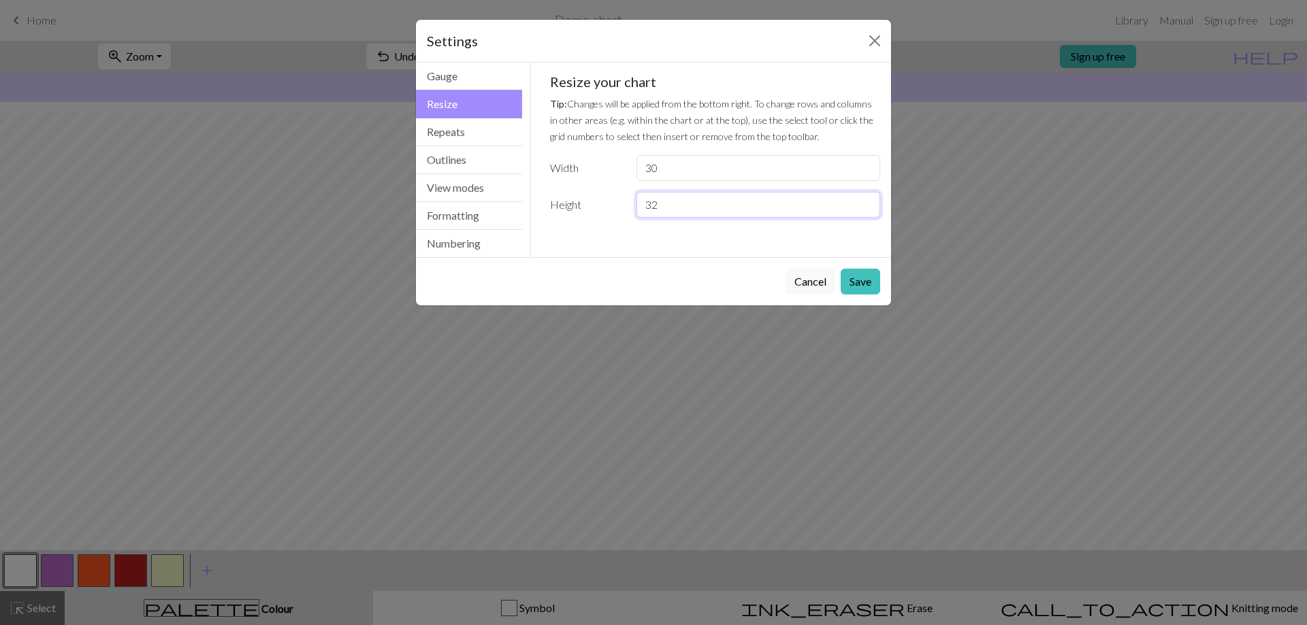
drag, startPoint x: 707, startPoint y: 204, endPoint x: 631, endPoint y: 209, distance: 76.4
click at [631, 209] on div "32" at bounding box center [758, 205] width 260 height 26
type input "50"
click at [690, 175] on input "30" at bounding box center [758, 168] width 244 height 26
drag, startPoint x: 690, startPoint y: 175, endPoint x: 610, endPoint y: 178, distance: 79.7
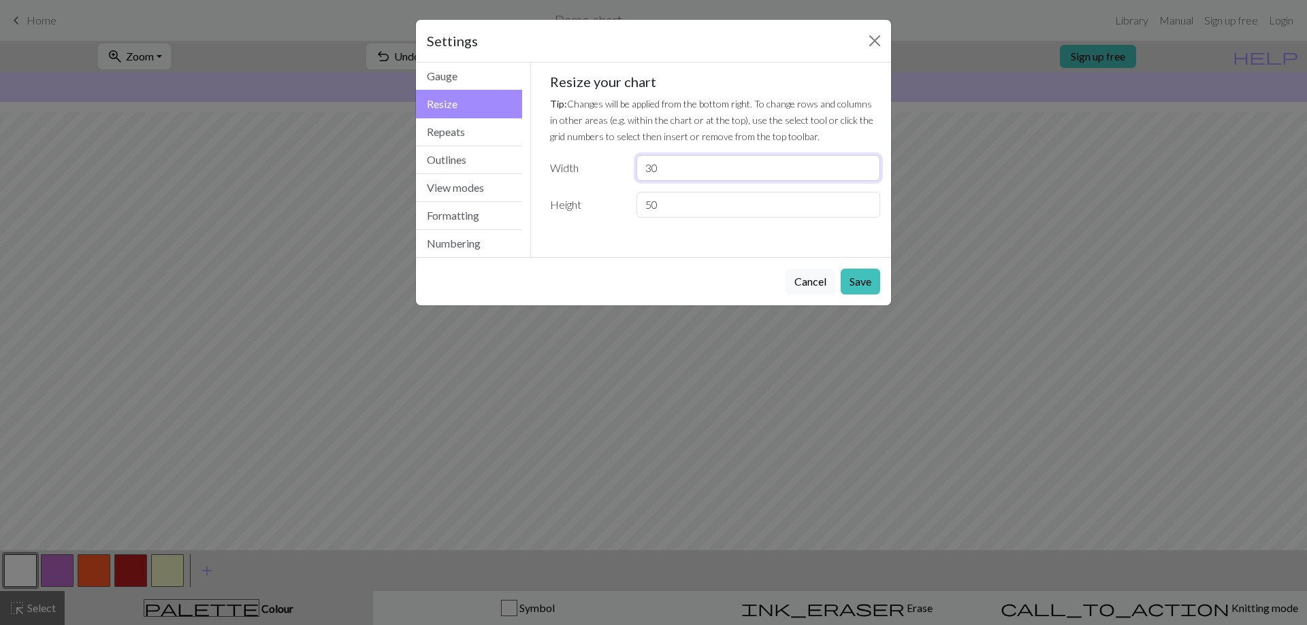
click at [612, 178] on div "Width 30" at bounding box center [715, 168] width 347 height 26
type input "100"
click at [881, 281] on div "Cancel Save" at bounding box center [653, 281] width 475 height 48
click at [869, 286] on button "Save" at bounding box center [859, 282] width 39 height 26
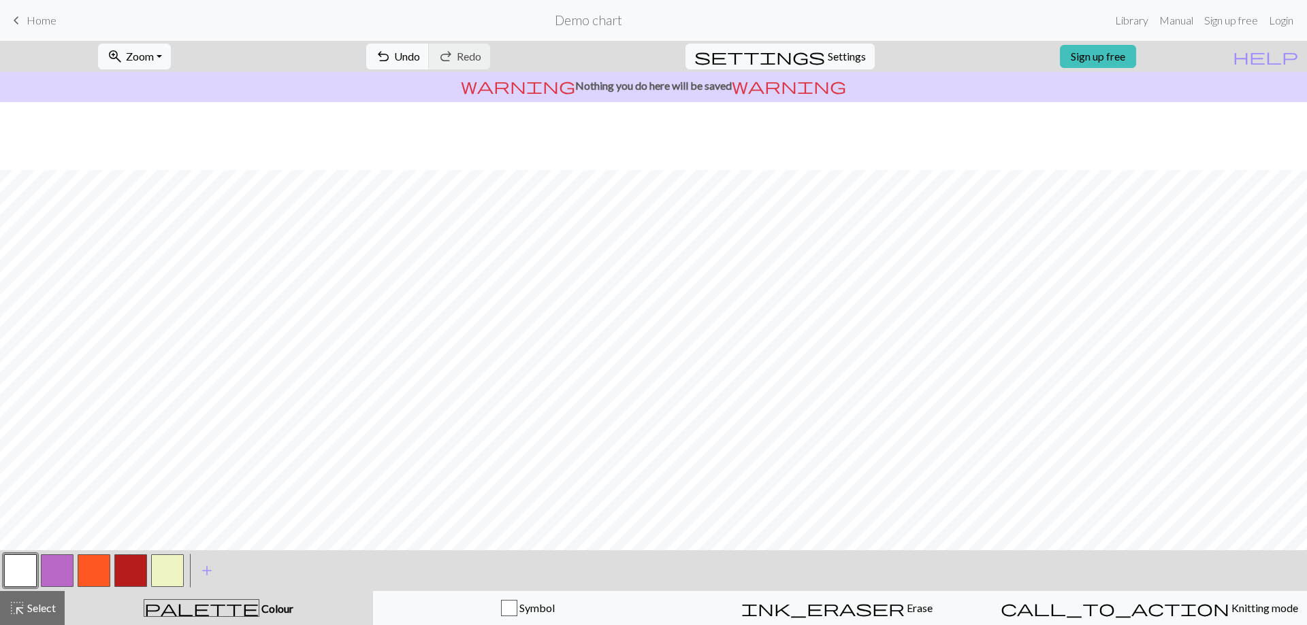
scroll to position [68, 0]
click at [45, 608] on span "Select" at bounding box center [40, 608] width 31 height 13
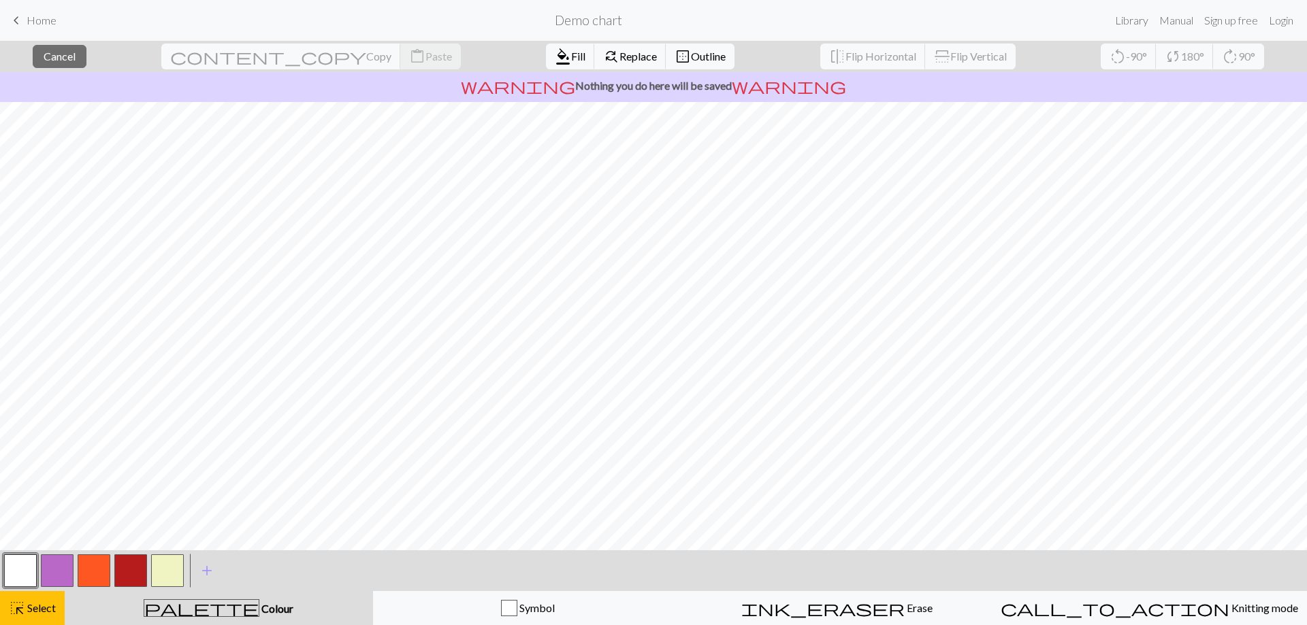
click at [552, 70] on div "format_color_fill Fill find_replace Replace border_outer Outline" at bounding box center [640, 56] width 209 height 31
click at [619, 59] on span "Replace" at bounding box center [637, 56] width 37 height 13
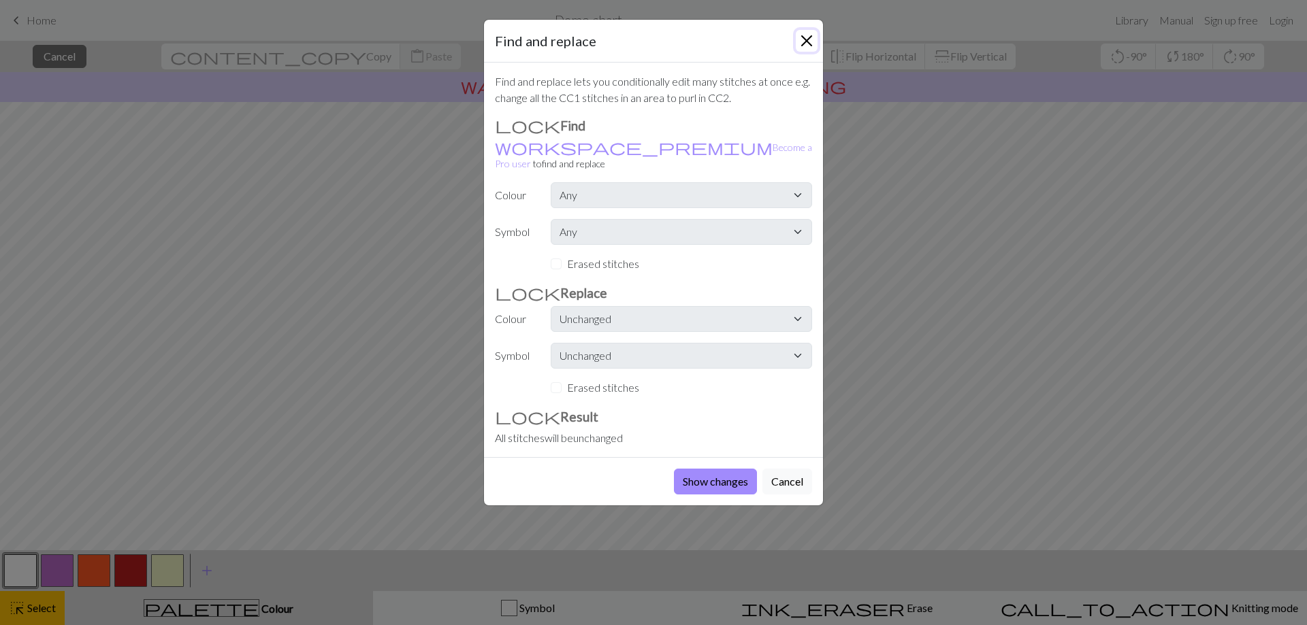
click at [805, 38] on button "Close" at bounding box center [807, 41] width 22 height 22
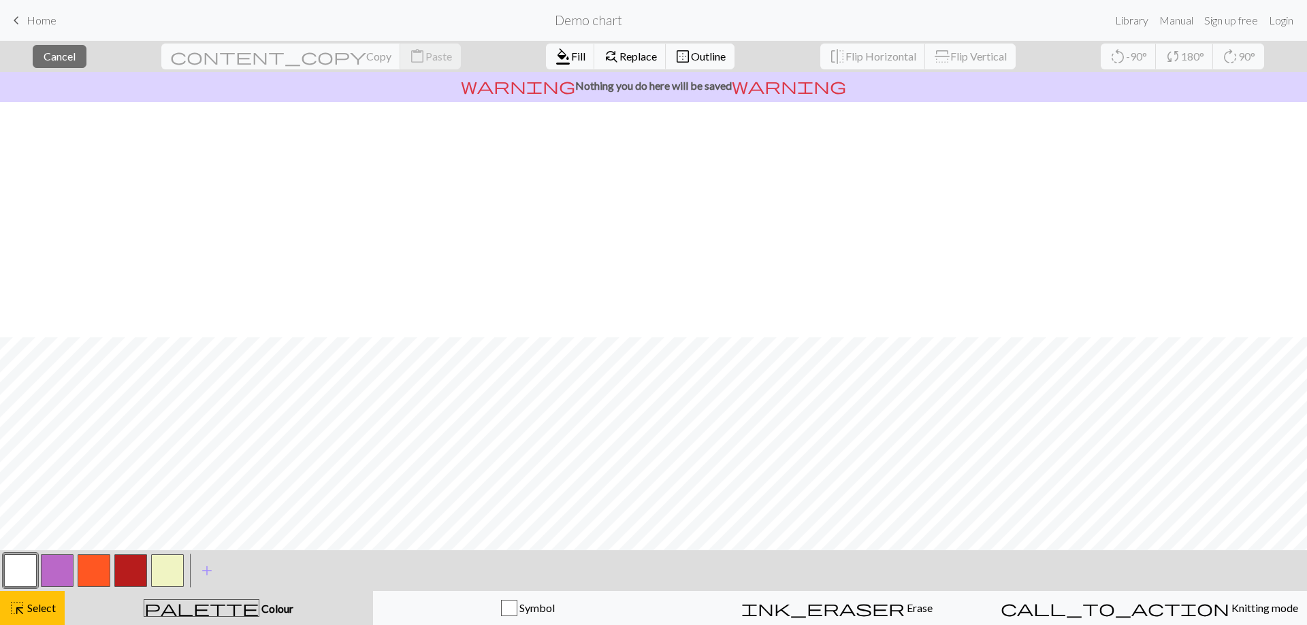
scroll to position [304, 0]
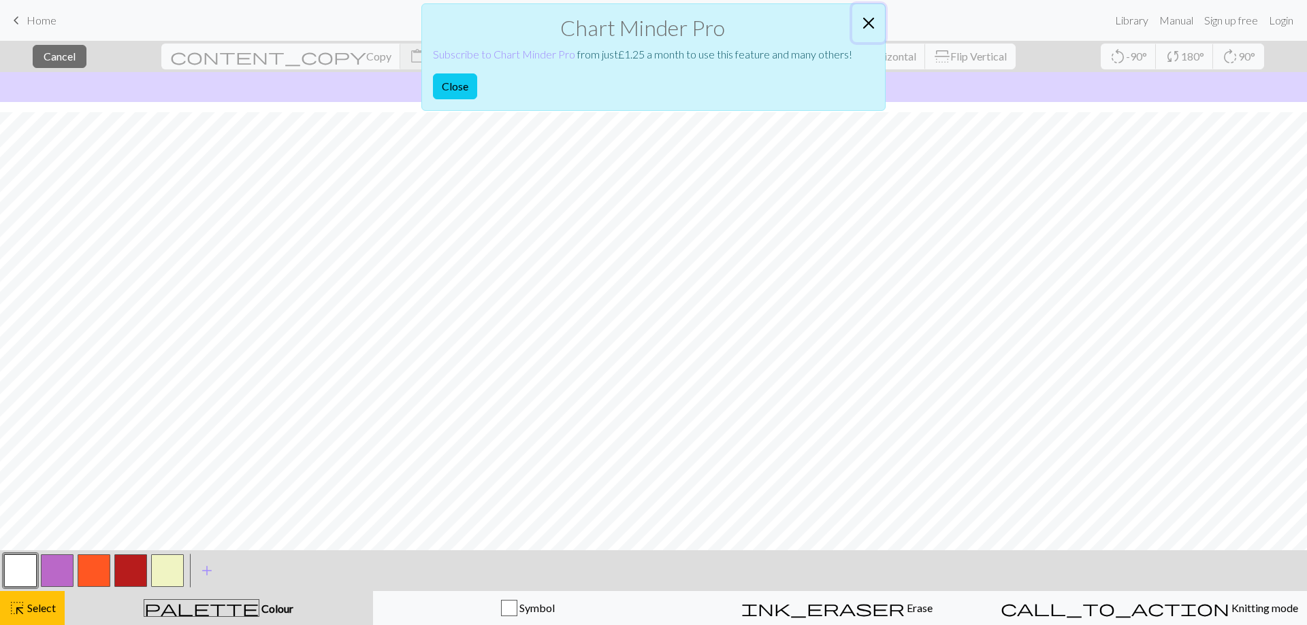
click at [879, 29] on button "Close" at bounding box center [868, 23] width 33 height 38
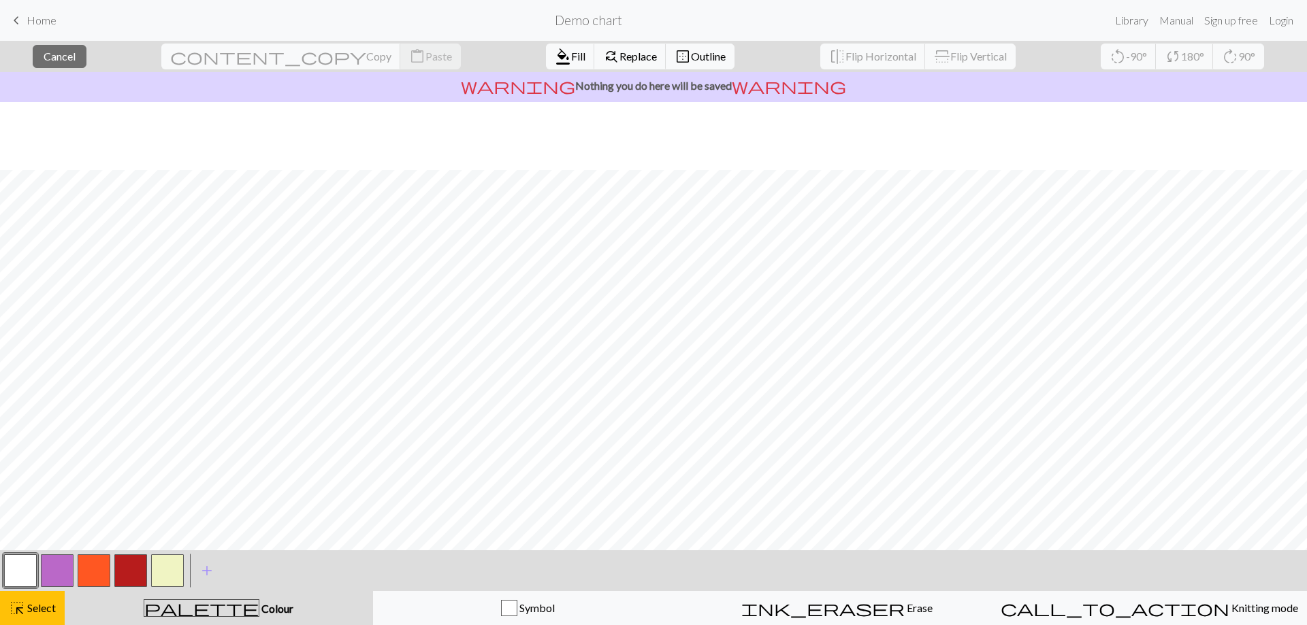
scroll to position [68, 0]
click at [366, 56] on span "Copy" at bounding box center [378, 56] width 25 height 13
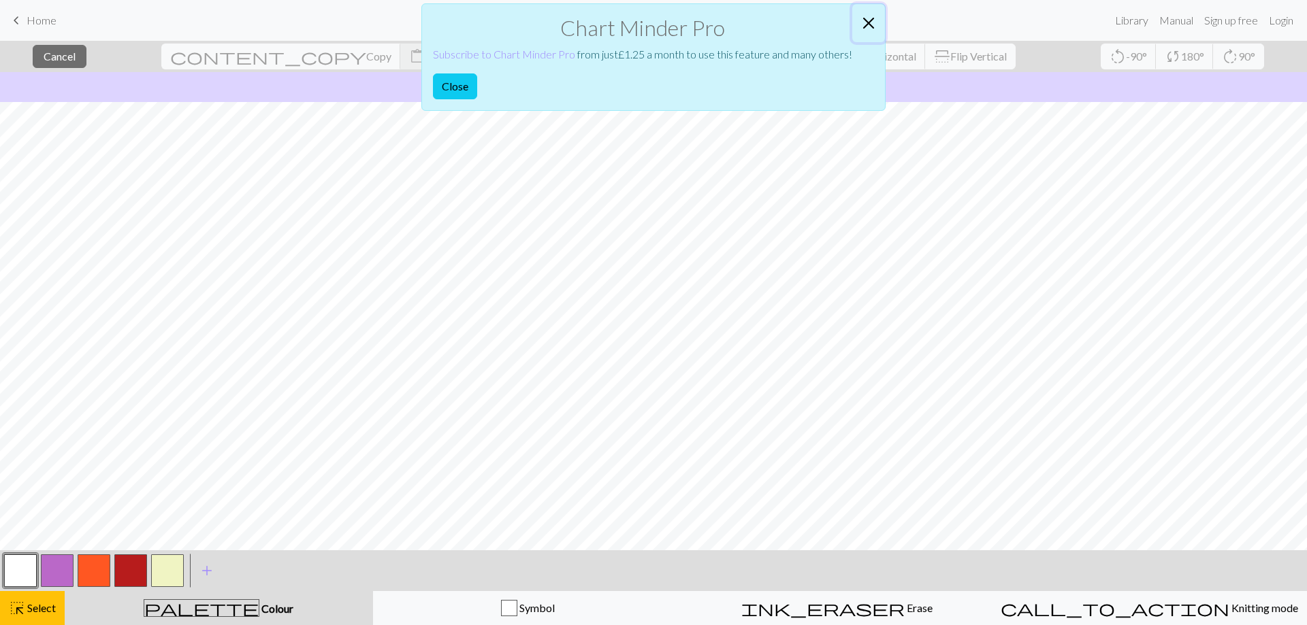
click at [869, 19] on button "Close" at bounding box center [868, 23] width 33 height 38
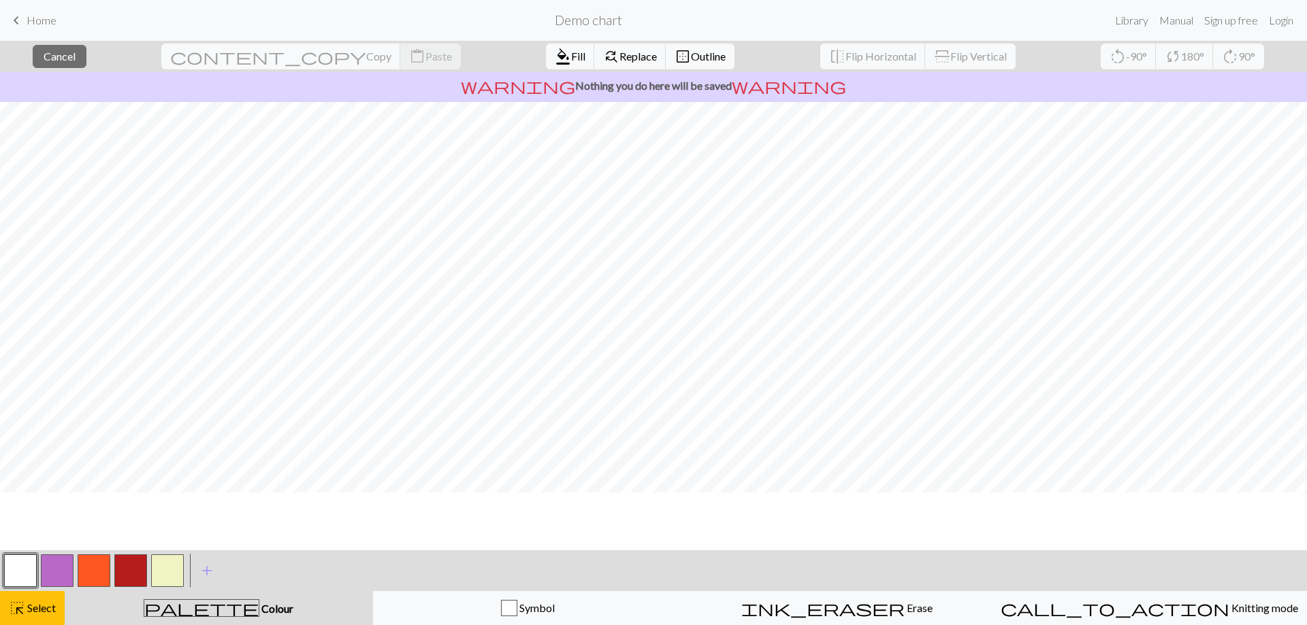
scroll to position [235, 0]
click at [163, 577] on button "button" at bounding box center [167, 571] width 33 height 33
click at [157, 566] on button "button" at bounding box center [167, 571] width 33 height 33
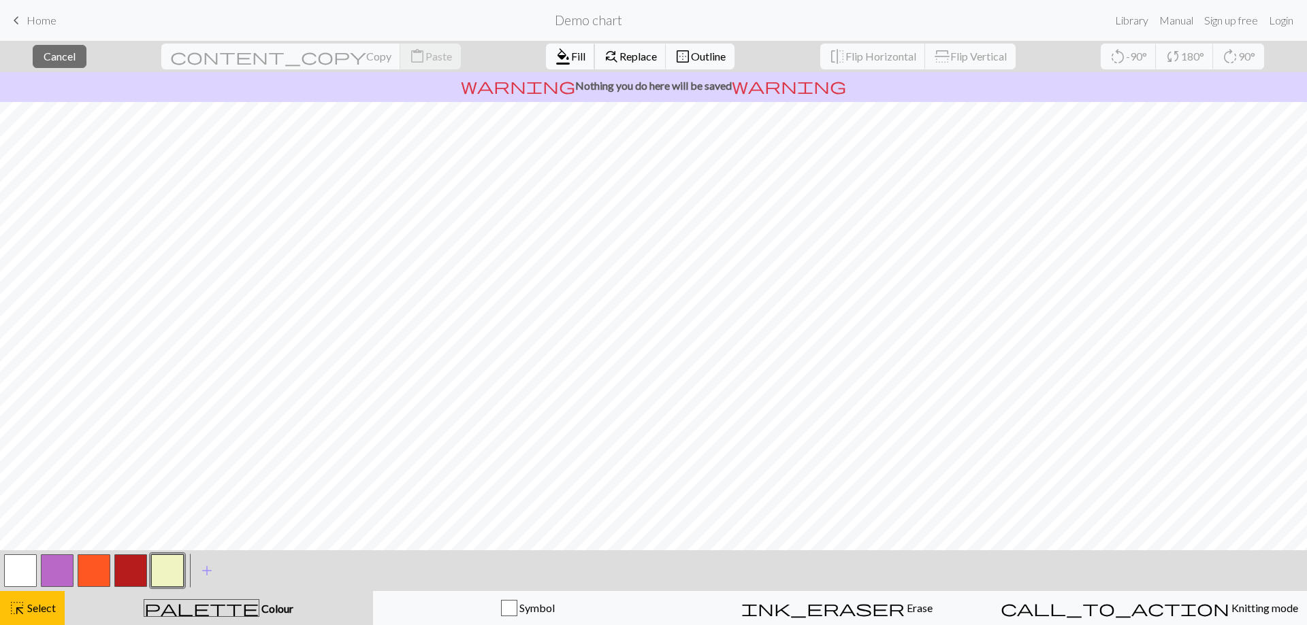
click at [555, 54] on span "format_color_fill" at bounding box center [563, 56] width 16 height 19
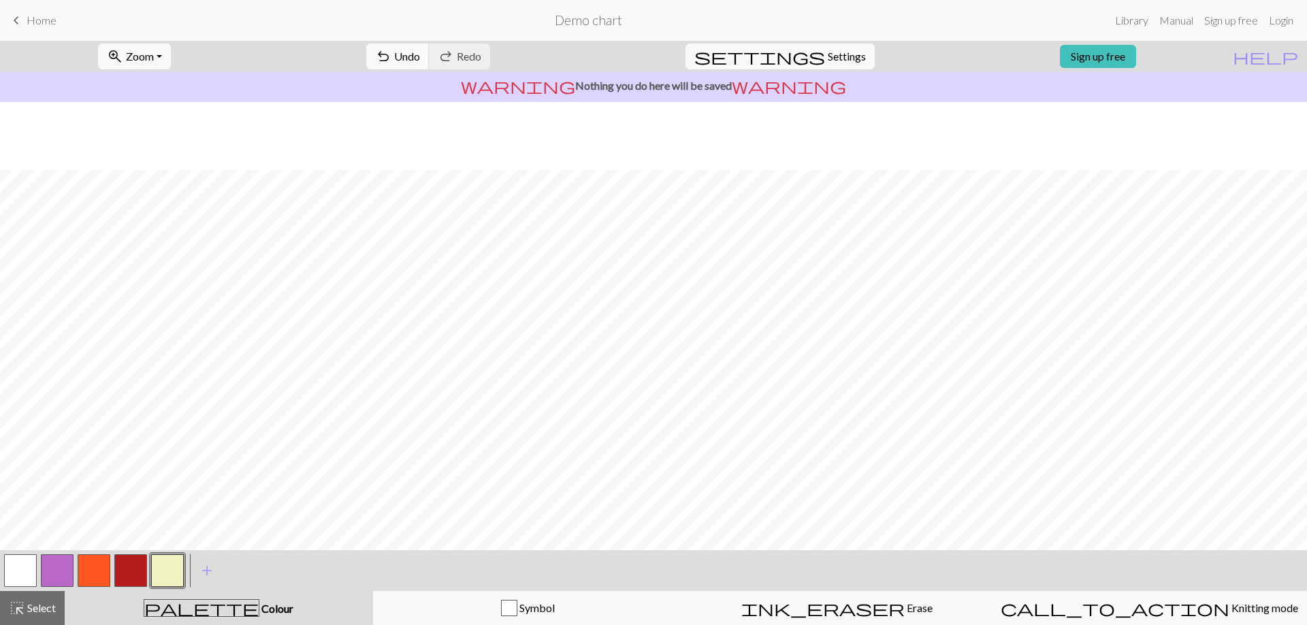
scroll to position [167, 0]
click at [16, 555] on button "button" at bounding box center [20, 571] width 33 height 33
click at [135, 563] on button "button" at bounding box center [130, 571] width 33 height 33
click at [73, 574] on button "button" at bounding box center [57, 571] width 33 height 33
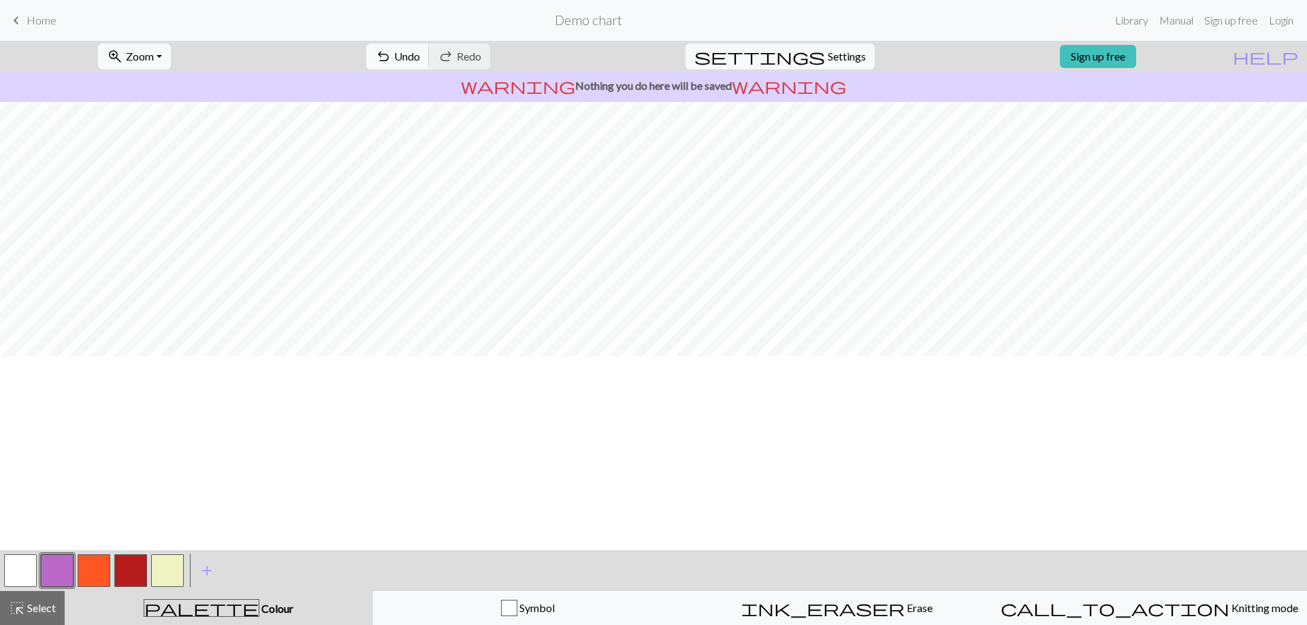
scroll to position [99, 0]
click at [137, 572] on button "button" at bounding box center [130, 571] width 33 height 33
click at [420, 55] on span "Undo" at bounding box center [407, 56] width 26 height 13
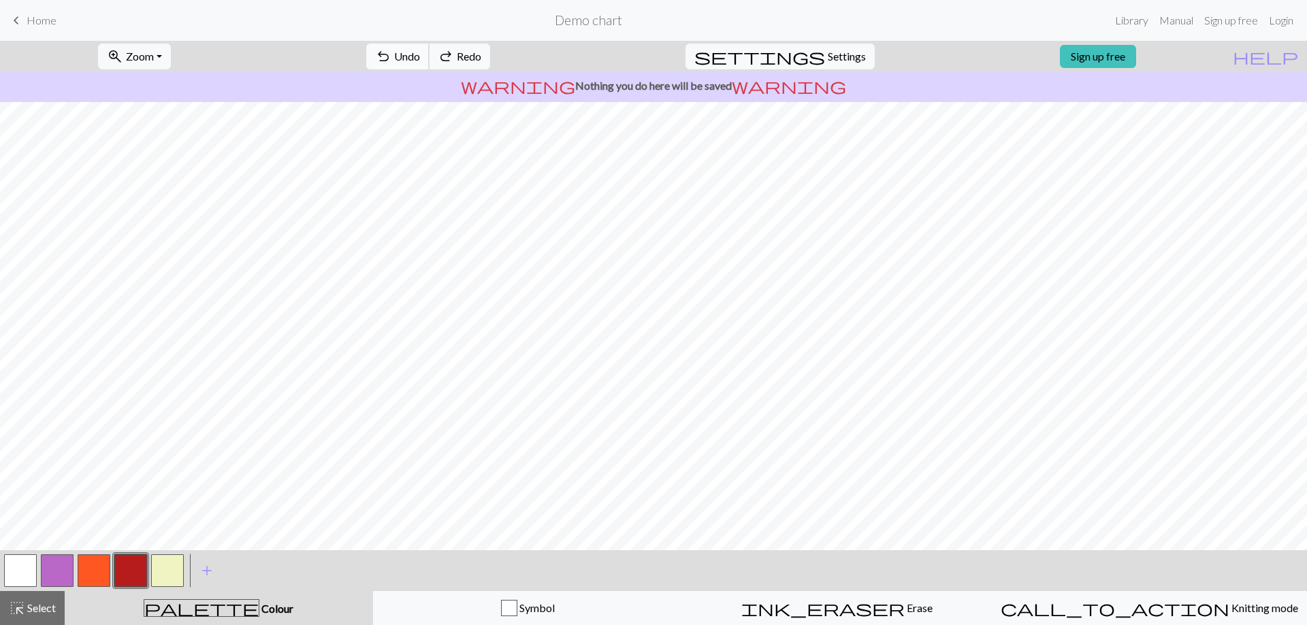
click at [420, 55] on span "Undo" at bounding box center [407, 56] width 26 height 13
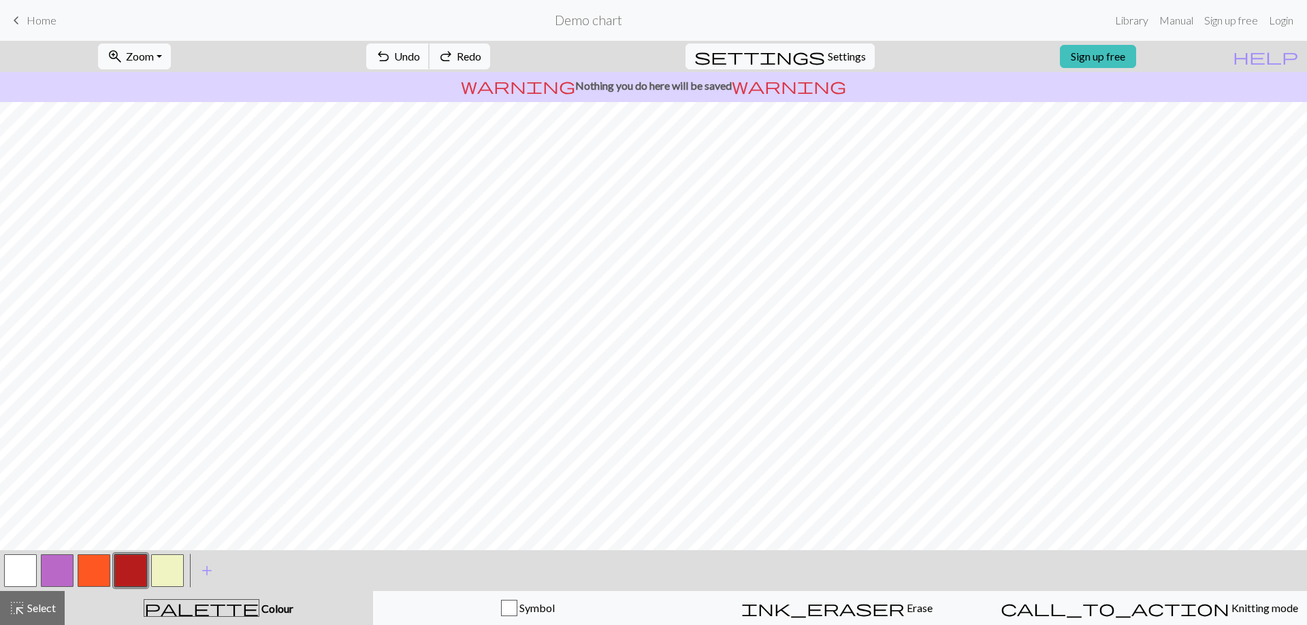
click at [420, 55] on span "Undo" at bounding box center [407, 56] width 26 height 13
click at [4, 574] on button "button" at bounding box center [20, 571] width 33 height 33
click at [129, 571] on button "button" at bounding box center [130, 571] width 33 height 33
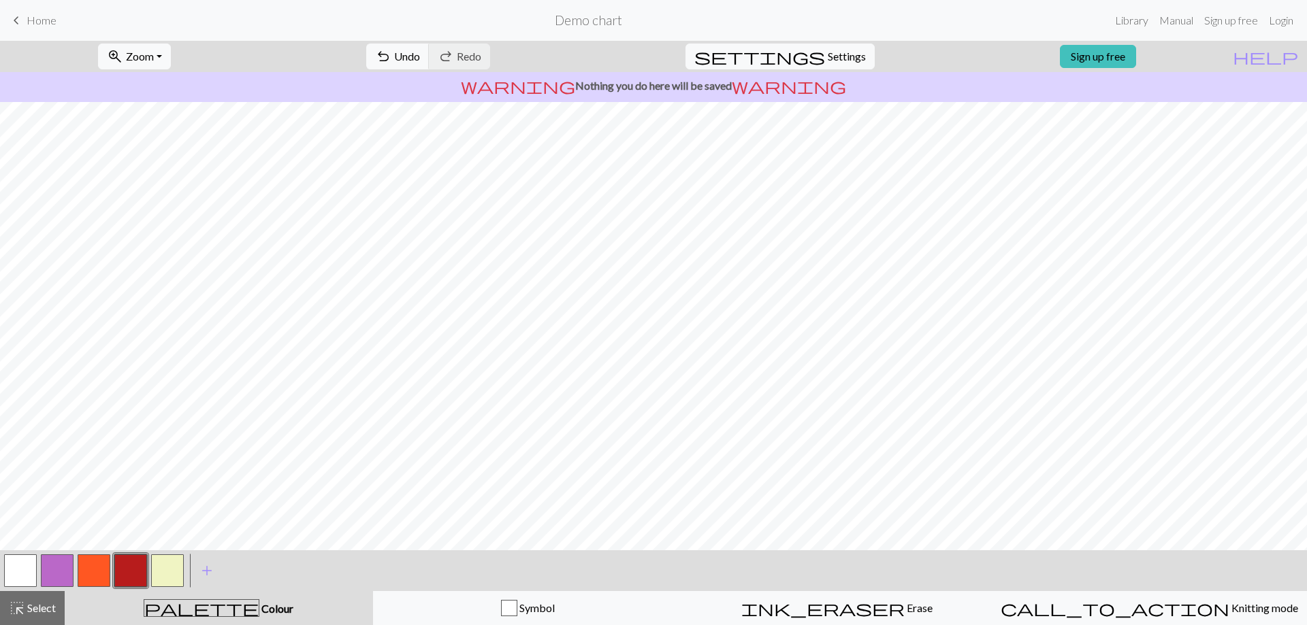
click at [30, 564] on button "button" at bounding box center [20, 571] width 33 height 33
click at [140, 570] on button "button" at bounding box center [130, 571] width 33 height 33
click at [22, 576] on button "button" at bounding box center [20, 571] width 33 height 33
click at [131, 569] on button "button" at bounding box center [130, 571] width 33 height 33
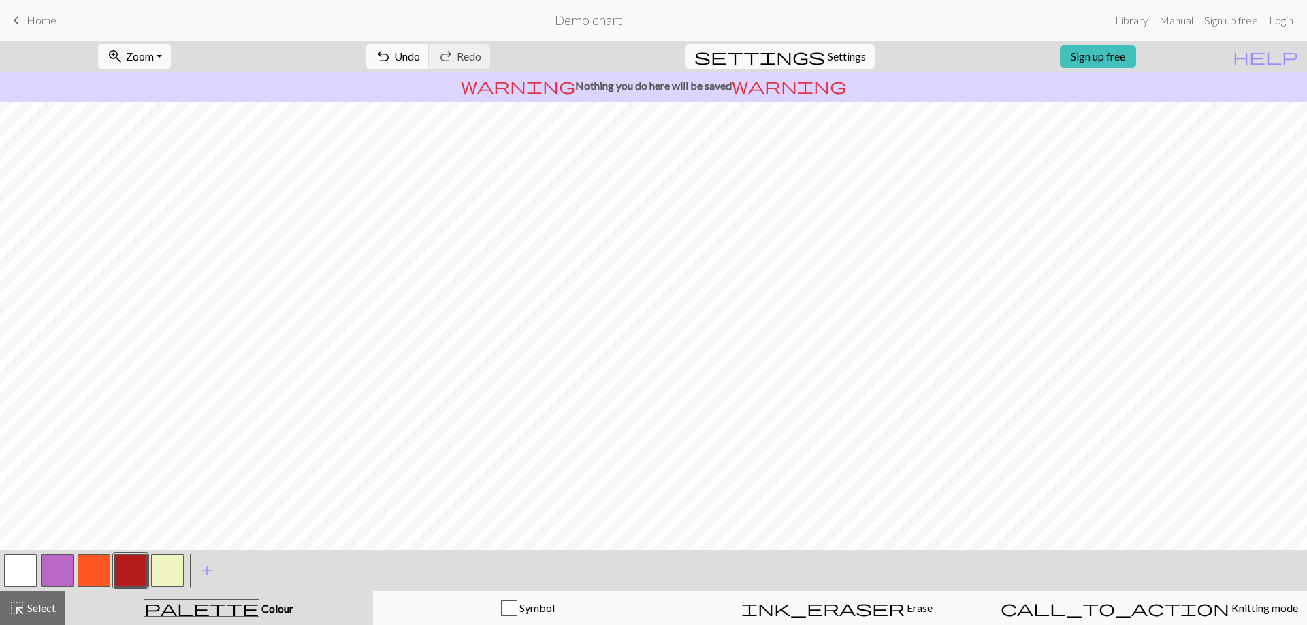
click at [24, 573] on button "button" at bounding box center [20, 571] width 33 height 33
click at [174, 583] on button "button" at bounding box center [167, 571] width 33 height 33
click at [169, 571] on button "button" at bounding box center [167, 571] width 33 height 33
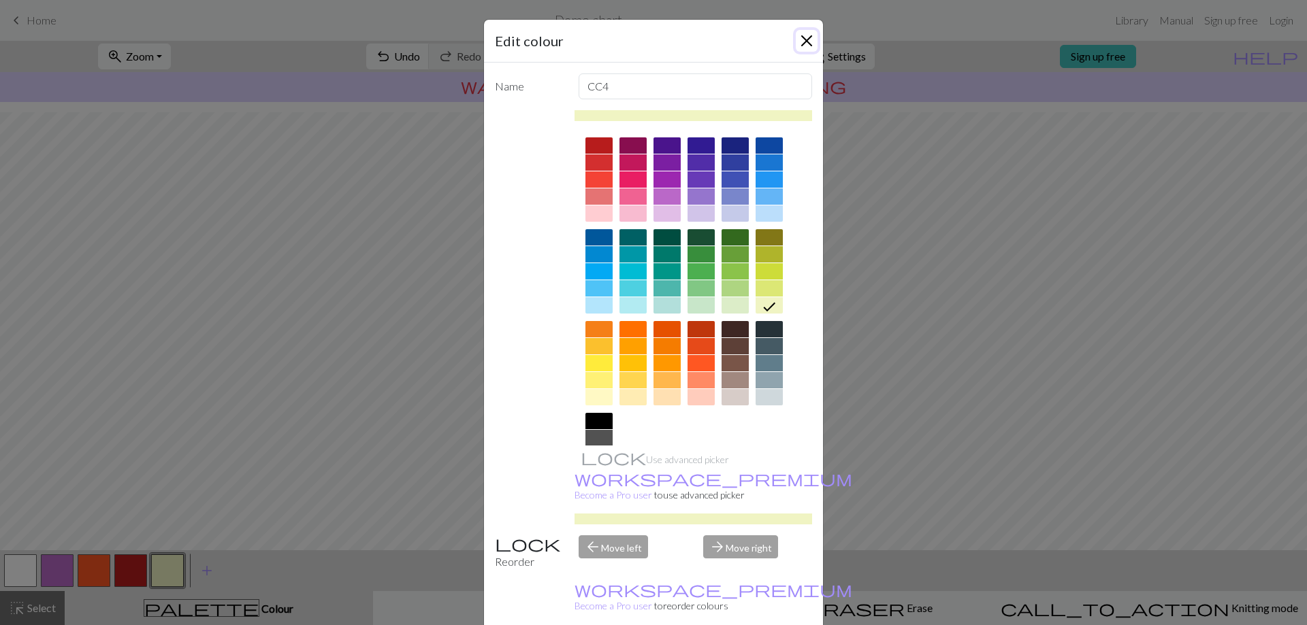
drag, startPoint x: 810, startPoint y: 48, endPoint x: 814, endPoint y: 71, distance: 23.4
click at [811, 48] on button "Close" at bounding box center [807, 41] width 22 height 22
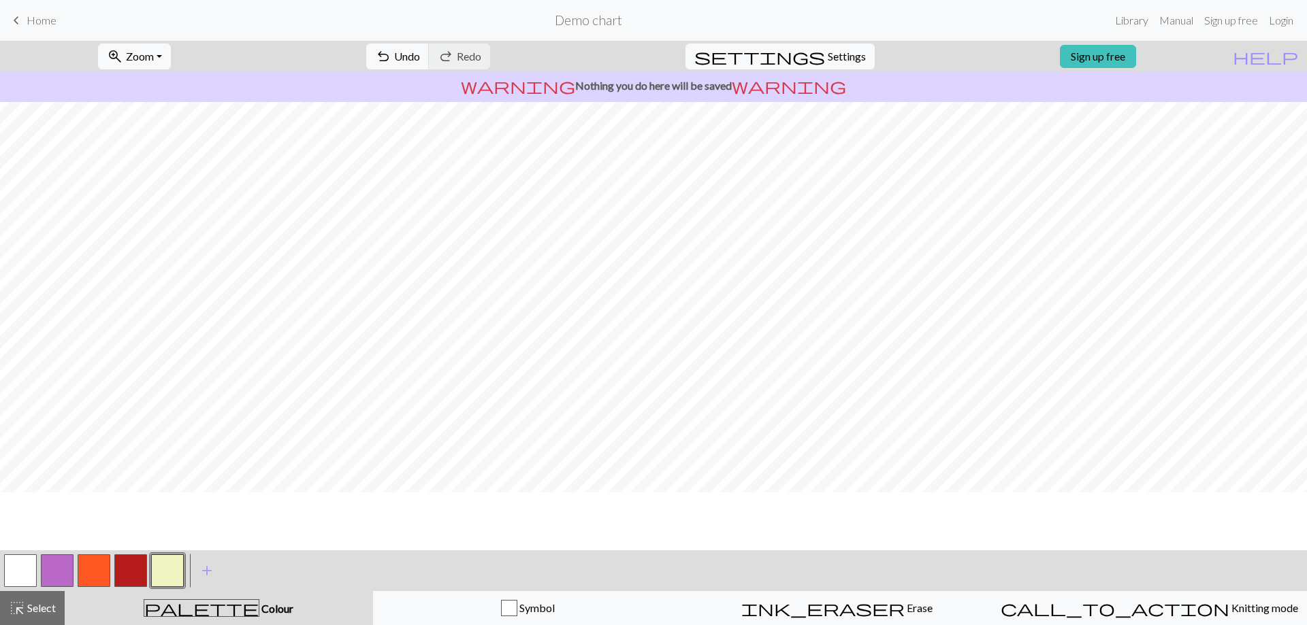
scroll to position [235, 0]
drag, startPoint x: 50, startPoint y: 619, endPoint x: 112, endPoint y: 580, distance: 72.5
click at [52, 617] on button "highlight_alt Select Select" at bounding box center [32, 608] width 65 height 34
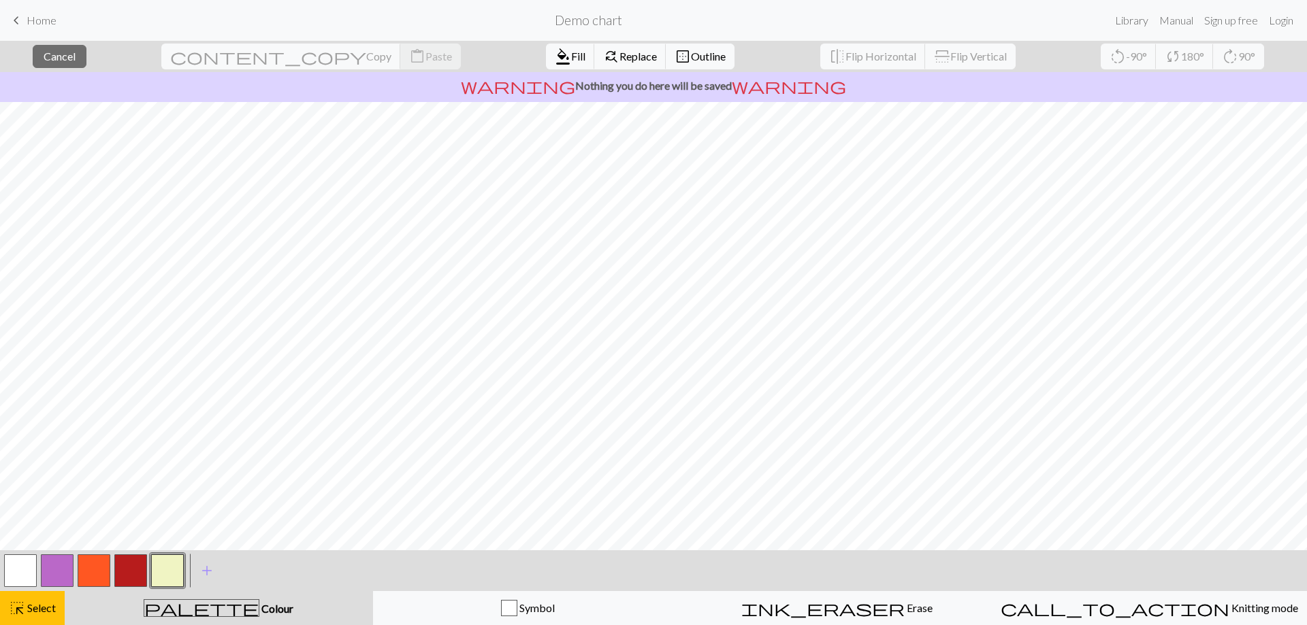
click at [20, 574] on button "button" at bounding box center [20, 571] width 33 height 33
click at [546, 48] on button "format_color_fill Fill" at bounding box center [570, 57] width 49 height 26
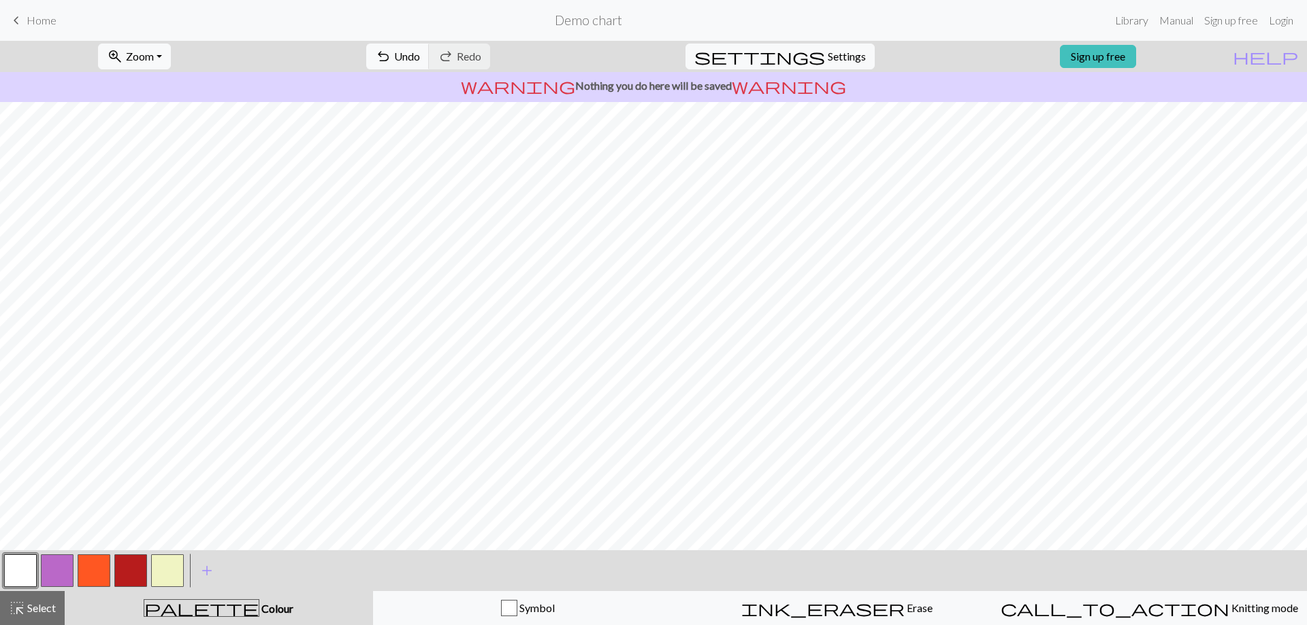
click at [170, 569] on button "button" at bounding box center [167, 571] width 33 height 33
